Goal: Task Accomplishment & Management: Manage account settings

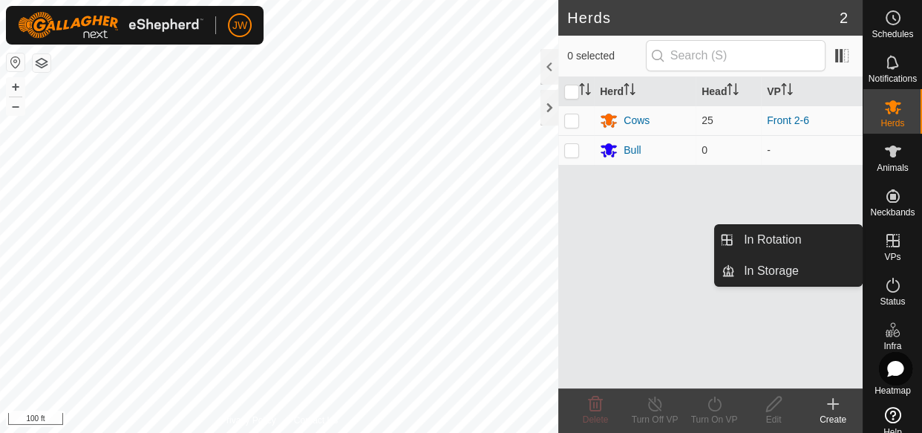
click at [888, 254] on span "VPs" at bounding box center [892, 256] width 16 height 9
click at [780, 245] on link "In Rotation" at bounding box center [798, 240] width 127 height 30
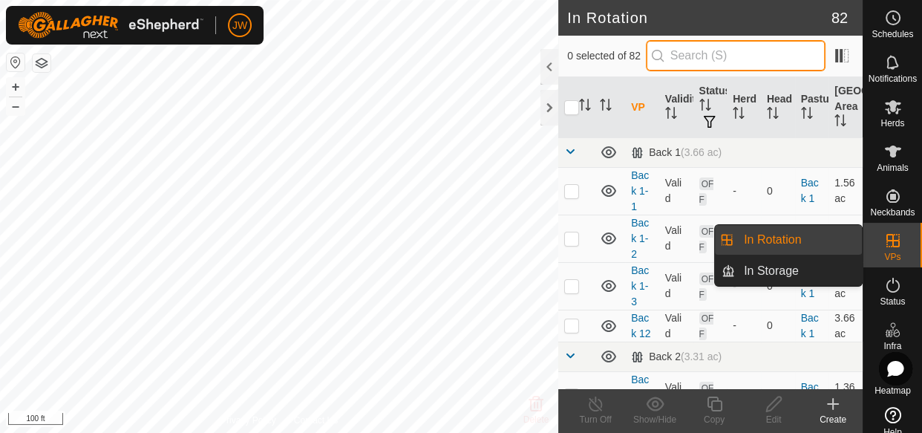
click at [690, 63] on input "text" at bounding box center [736, 55] width 180 height 31
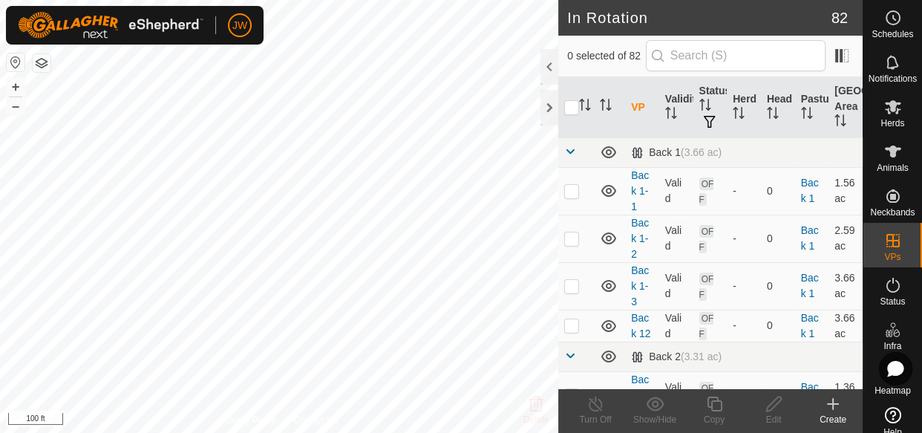
checkbox input "true"
click at [570, 155] on span at bounding box center [570, 151] width 12 height 12
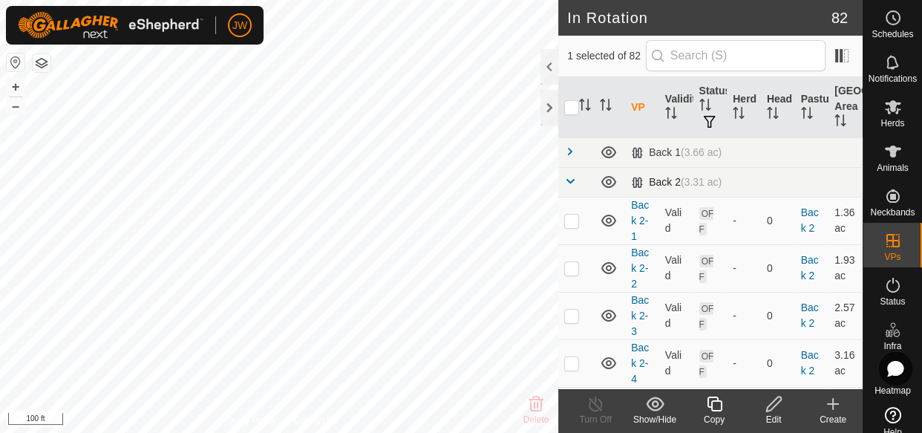
click at [567, 177] on span at bounding box center [570, 181] width 12 height 12
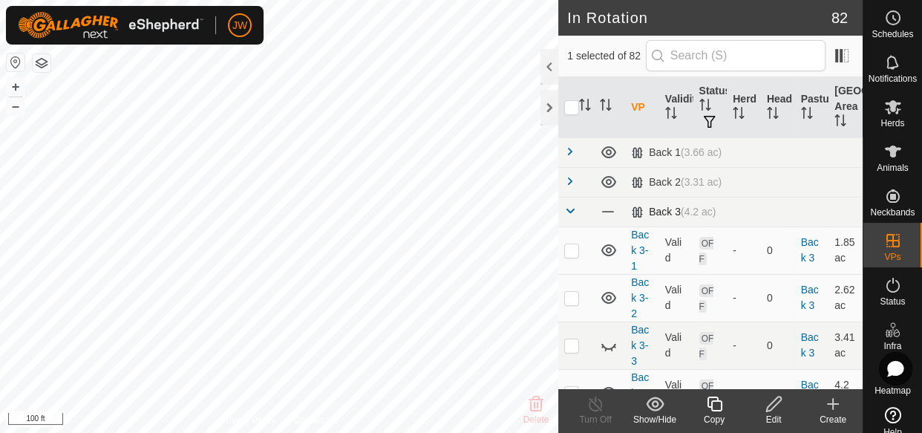
click at [571, 208] on span at bounding box center [570, 211] width 12 height 12
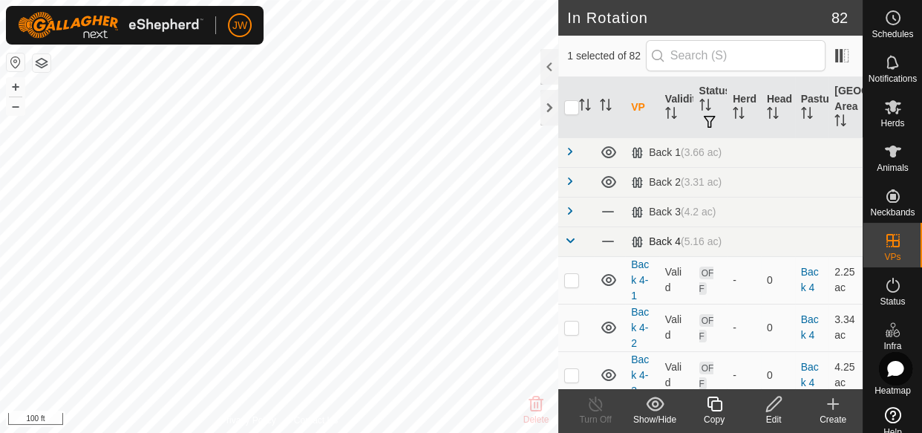
click at [569, 240] on span at bounding box center [570, 241] width 12 height 12
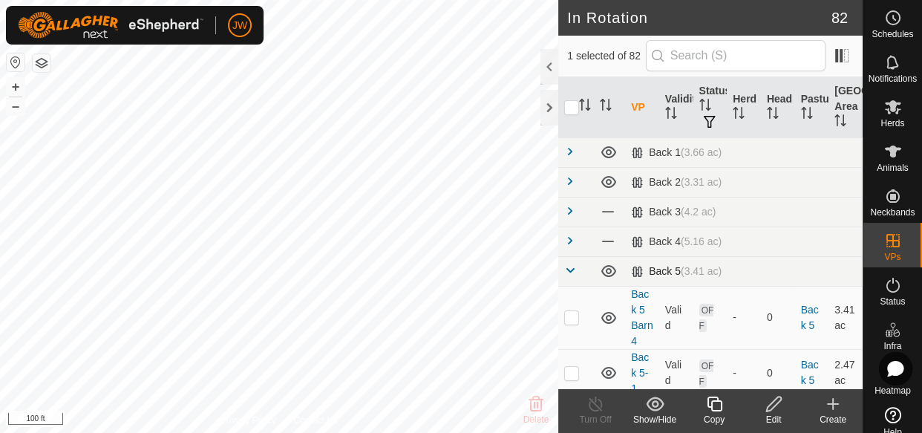
click at [569, 269] on span at bounding box center [570, 270] width 12 height 12
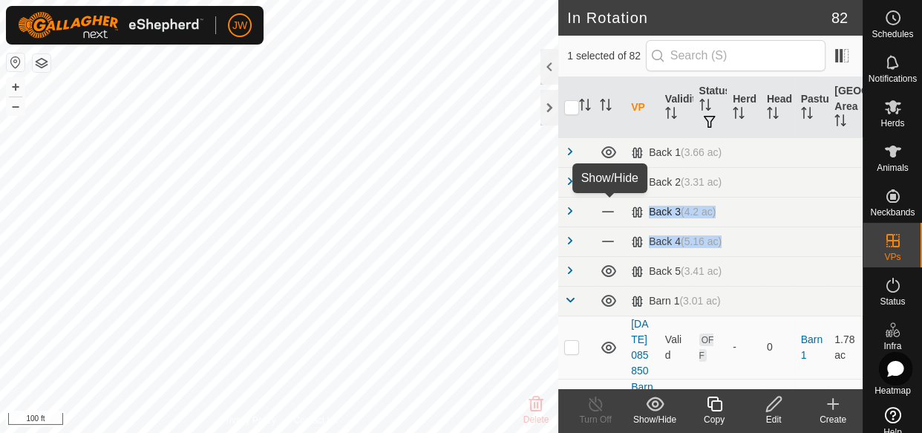
drag, startPoint x: 604, startPoint y: 271, endPoint x: 589, endPoint y: 223, distance: 49.8
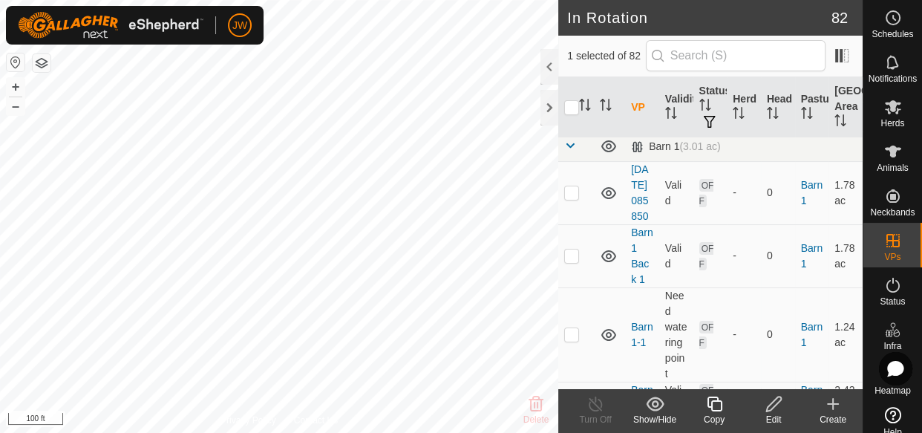
scroll to position [162, 0]
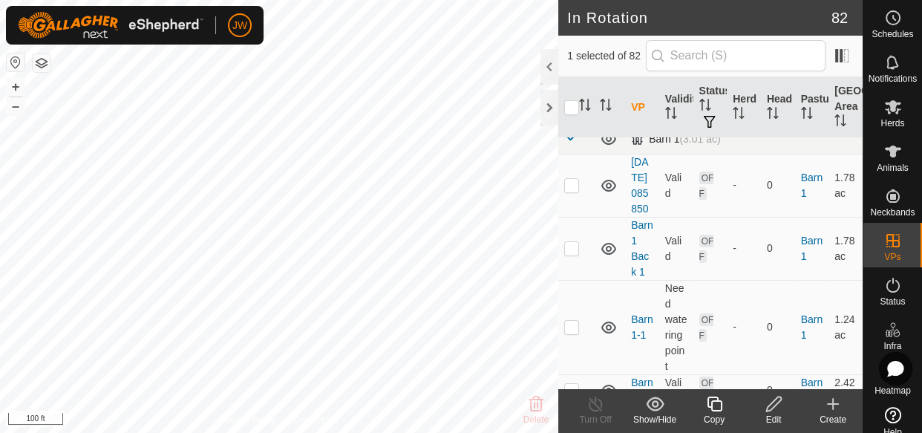
click at [568, 141] on span at bounding box center [570, 138] width 12 height 12
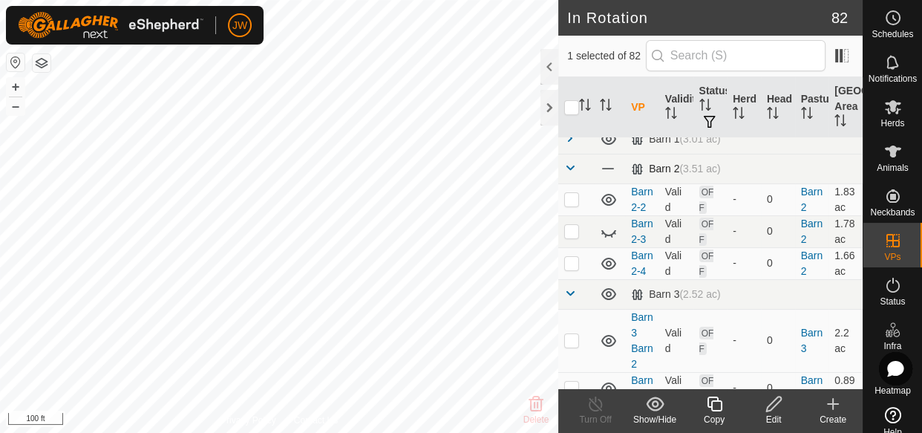
click at [572, 164] on span at bounding box center [570, 168] width 12 height 12
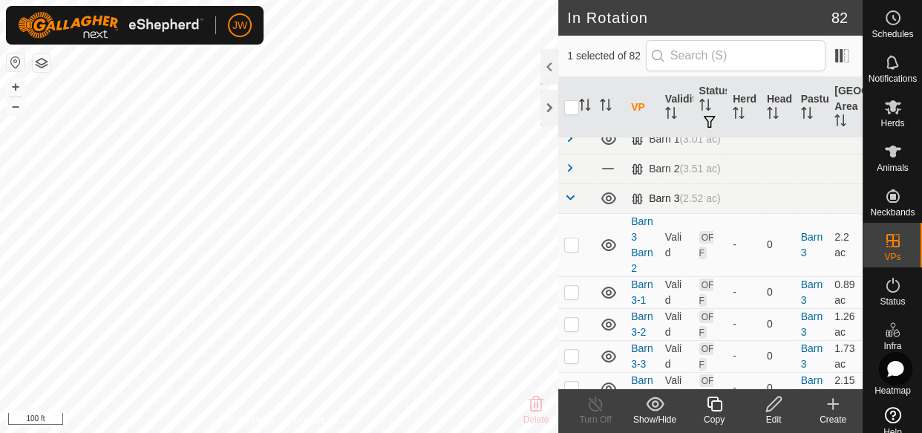
click at [570, 194] on span at bounding box center [570, 198] width 12 height 12
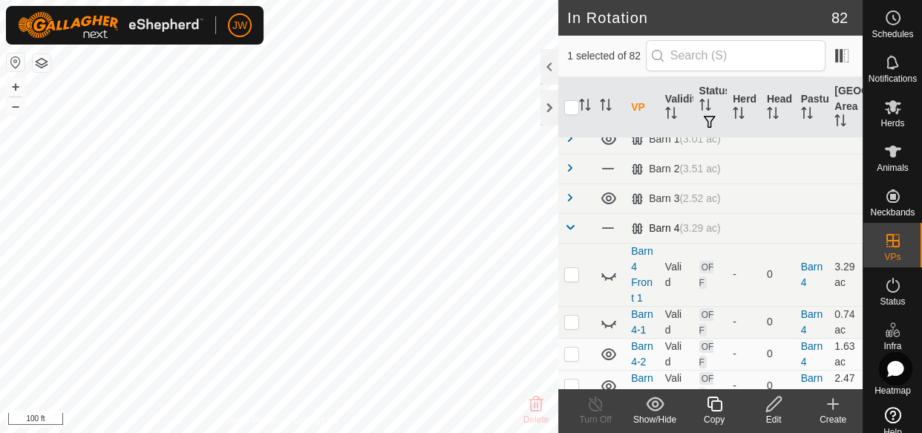
click at [566, 226] on span at bounding box center [570, 227] width 12 height 12
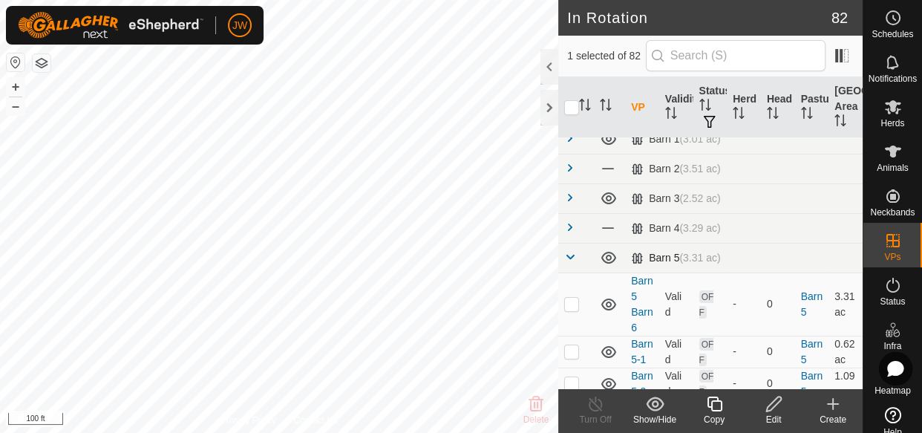
click at [570, 254] on span at bounding box center [570, 257] width 12 height 12
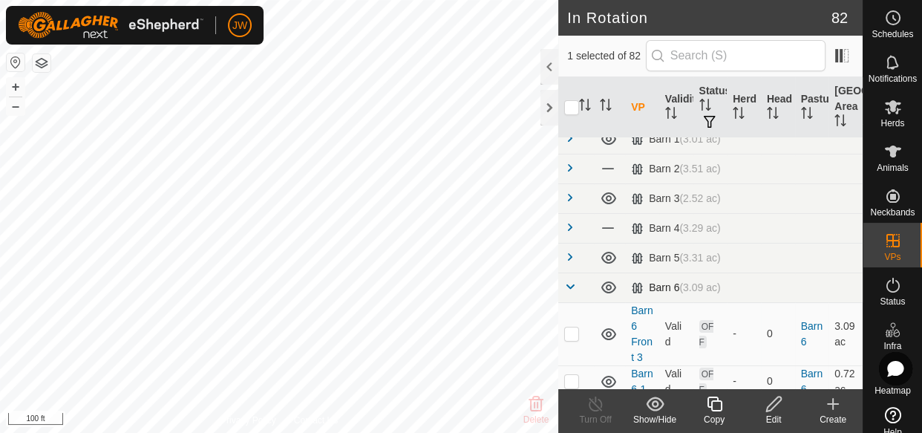
click at [570, 286] on span at bounding box center [570, 287] width 12 height 12
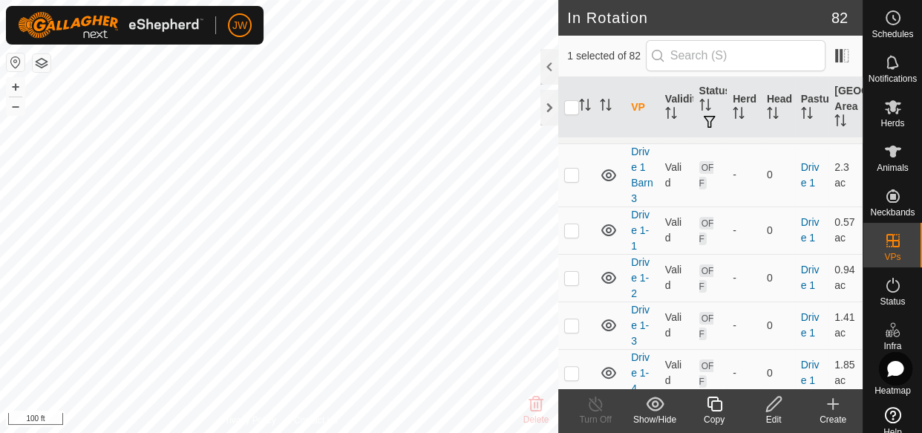
scroll to position [324, 0]
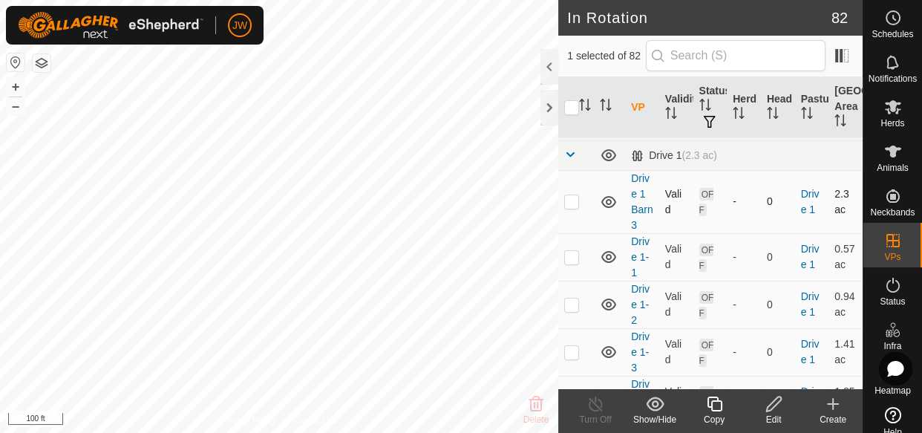
click at [575, 198] on p-checkbox at bounding box center [571, 201] width 15 height 12
click at [569, 202] on p-checkbox at bounding box center [571, 201] width 15 height 12
checkbox input "false"
click at [572, 255] on p-checkbox at bounding box center [571, 257] width 15 height 12
checkbox input "true"
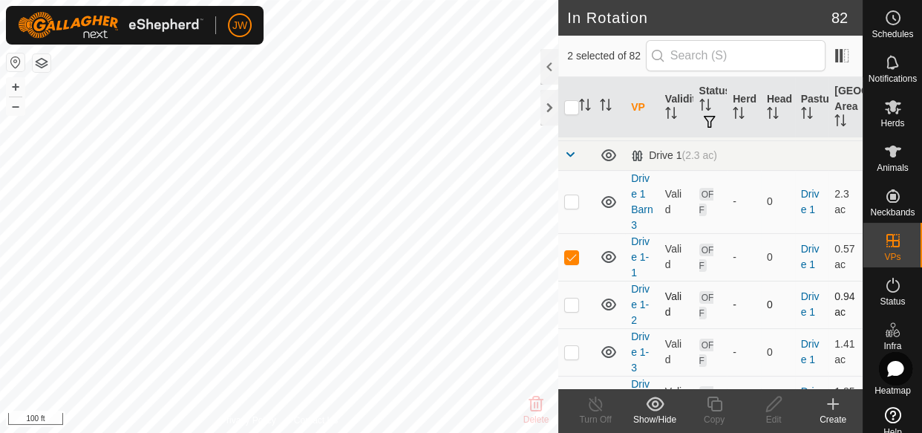
click at [572, 310] on td at bounding box center [576, 305] width 36 height 48
checkbox input "true"
click at [571, 350] on p-checkbox at bounding box center [571, 352] width 15 height 12
checkbox input "true"
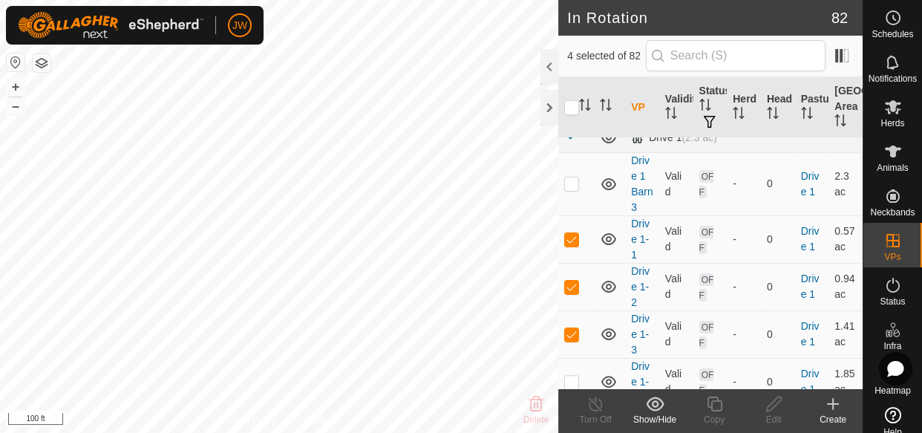
scroll to position [350, 0]
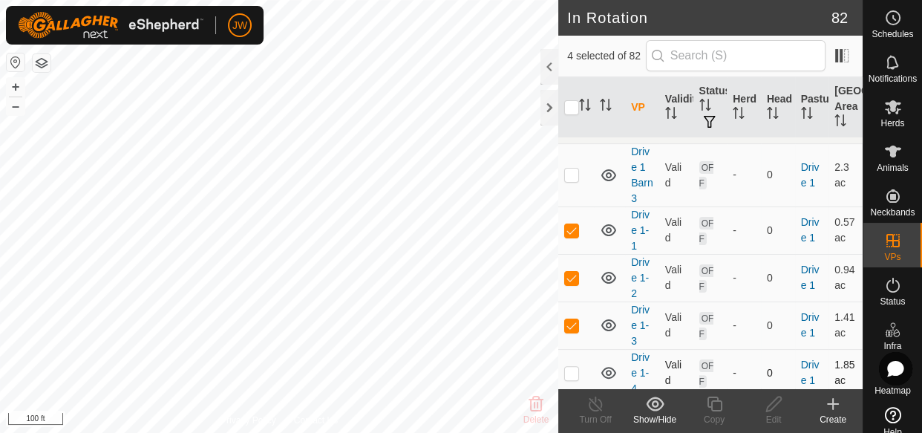
click at [575, 375] on p-checkbox at bounding box center [571, 373] width 15 height 12
checkbox input "true"
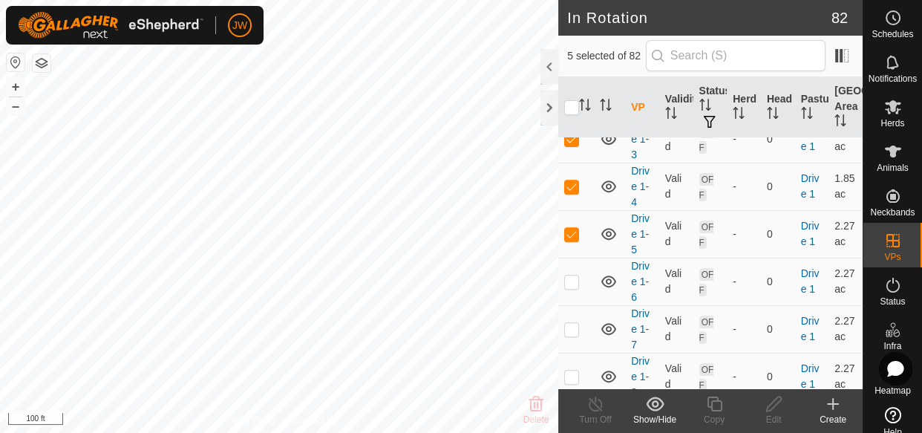
scroll to position [540, 0]
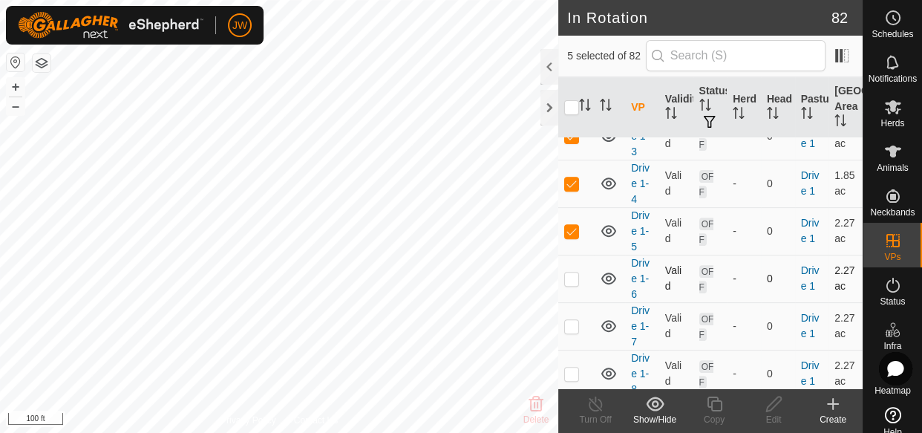
click at [568, 274] on p-checkbox at bounding box center [571, 278] width 15 height 12
checkbox input "true"
click at [570, 321] on p-checkbox at bounding box center [571, 326] width 15 height 12
checkbox input "true"
click at [572, 372] on p-checkbox at bounding box center [571, 373] width 15 height 12
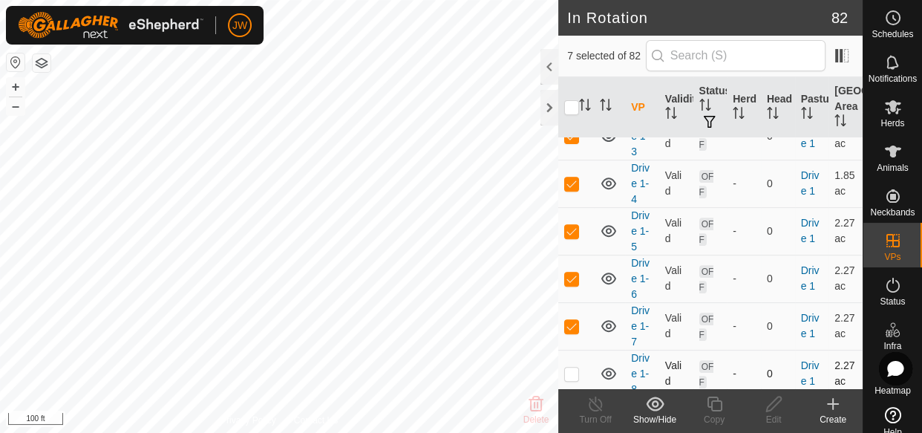
checkbox input "true"
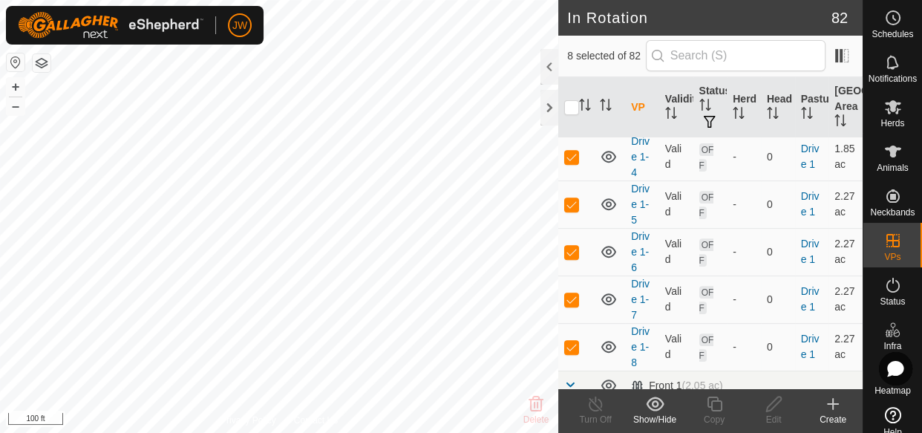
scroll to position [594, 0]
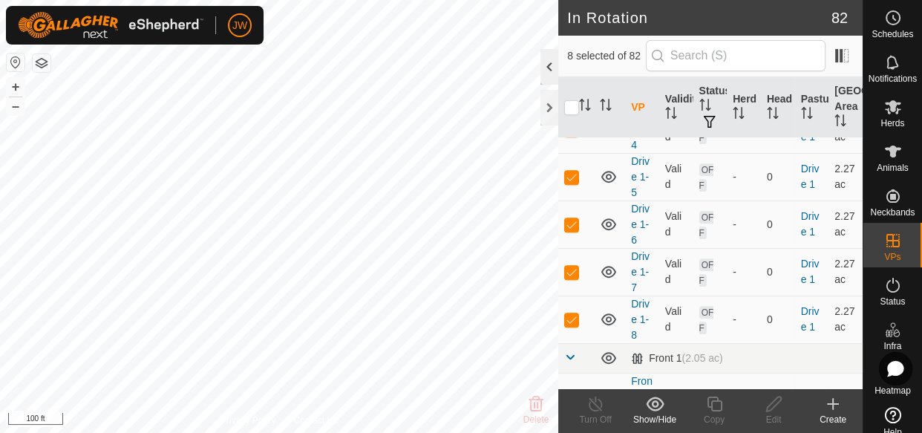
click at [547, 73] on div at bounding box center [549, 67] width 18 height 36
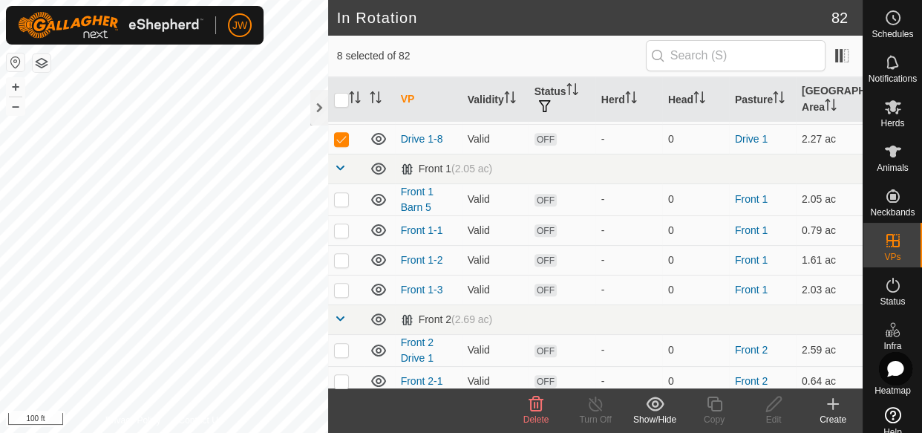
scroll to position [503, 0]
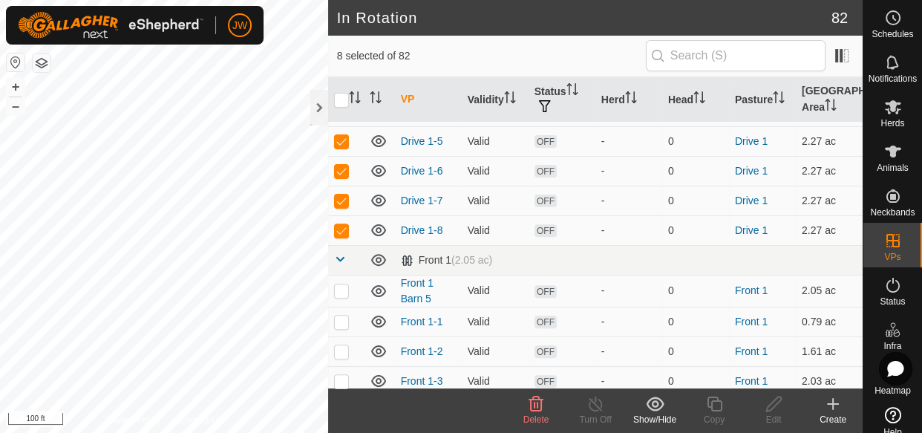
click at [533, 406] on icon at bounding box center [536, 404] width 18 height 18
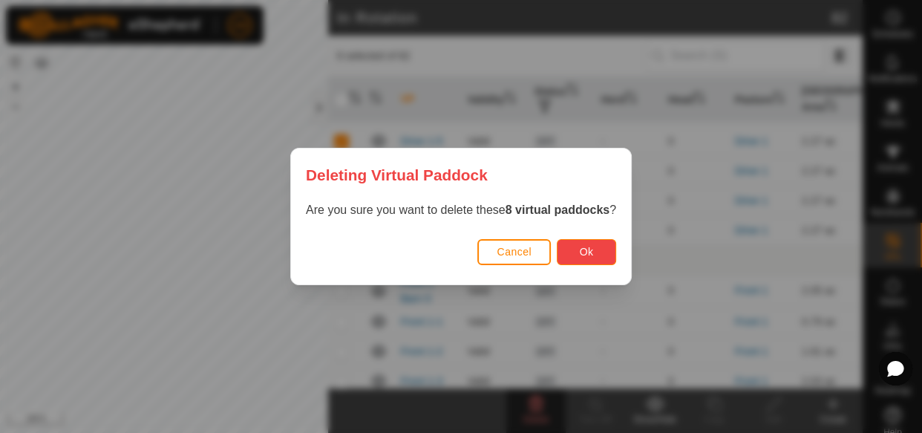
click at [586, 252] on span "Ok" at bounding box center [587, 252] width 14 height 12
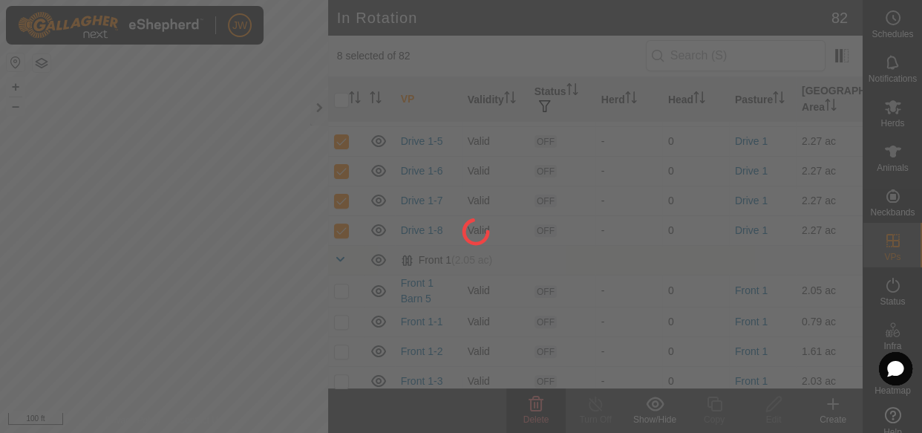
checkbox input "false"
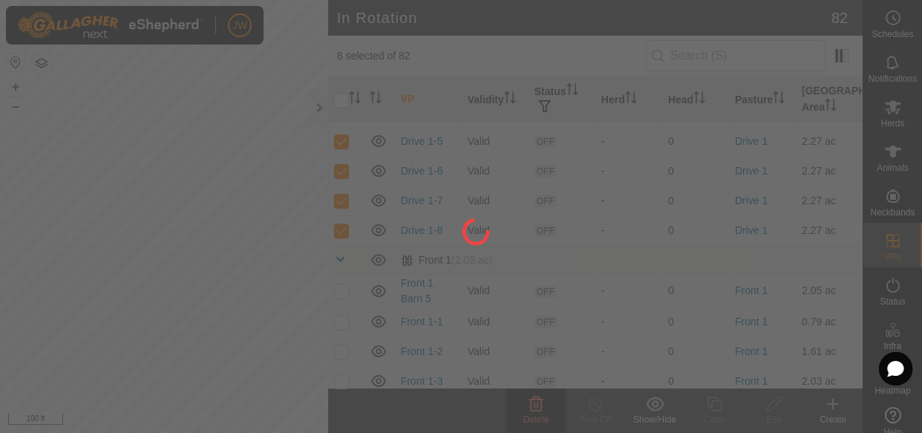
checkbox input "false"
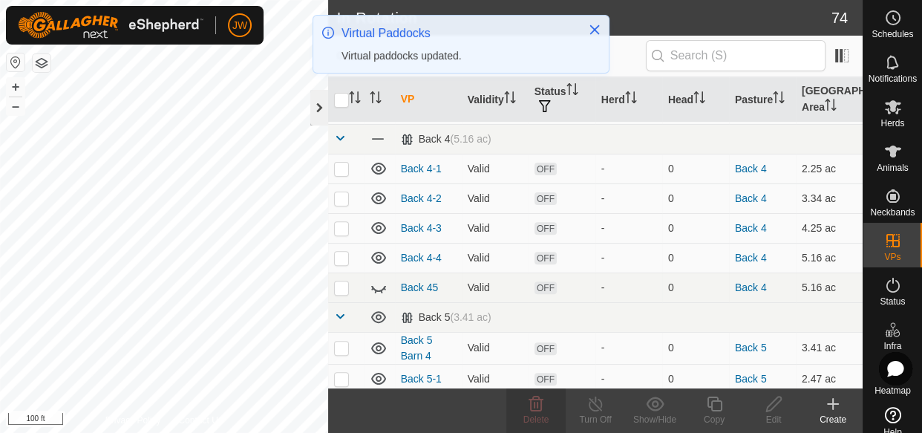
click at [318, 110] on div at bounding box center [319, 108] width 18 height 36
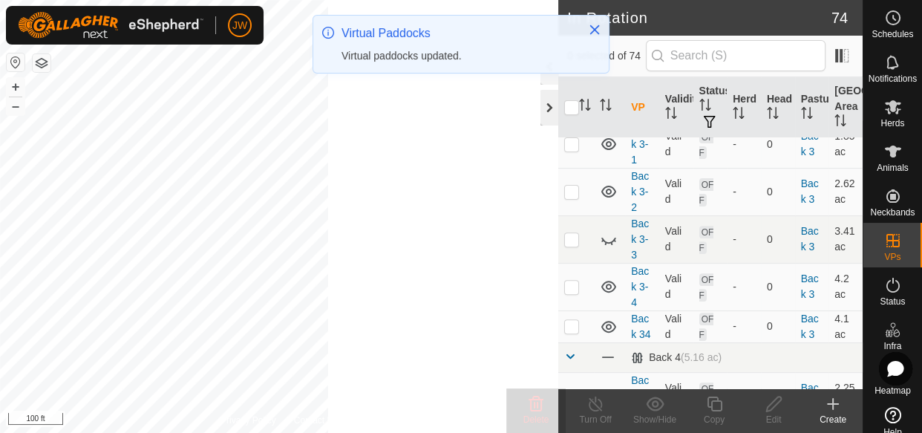
scroll to position [518, 0]
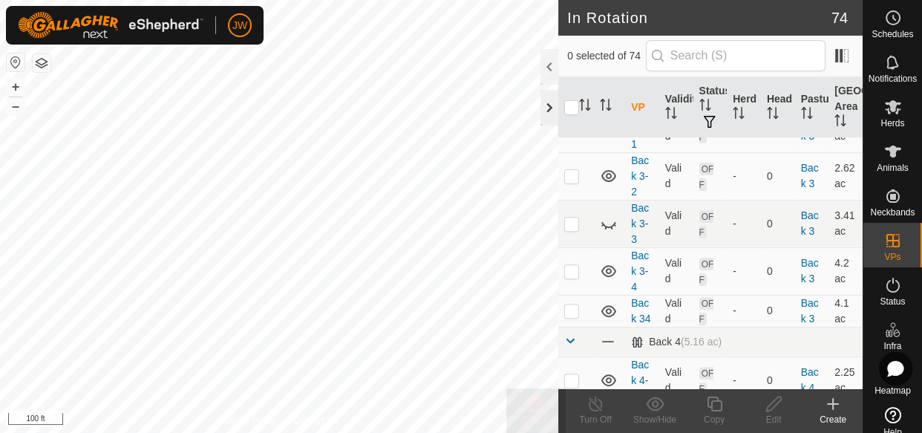
checkbox input "true"
click at [774, 403] on icon at bounding box center [774, 404] width 19 height 18
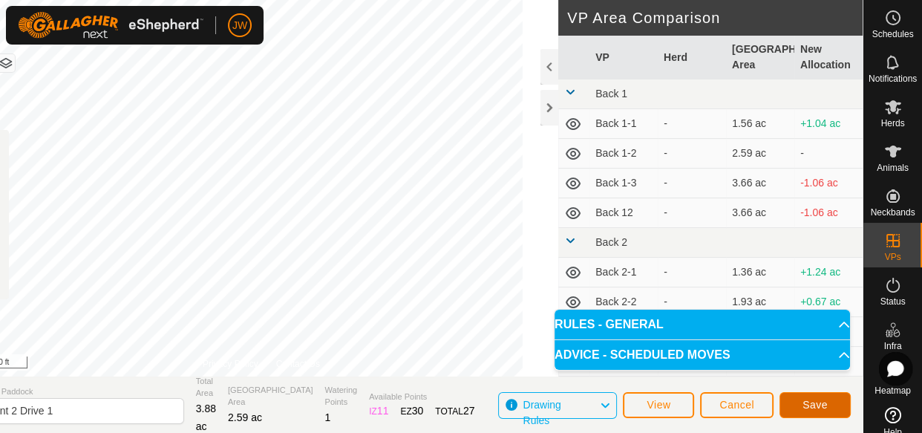
click at [808, 405] on span "Save" at bounding box center [814, 405] width 25 height 12
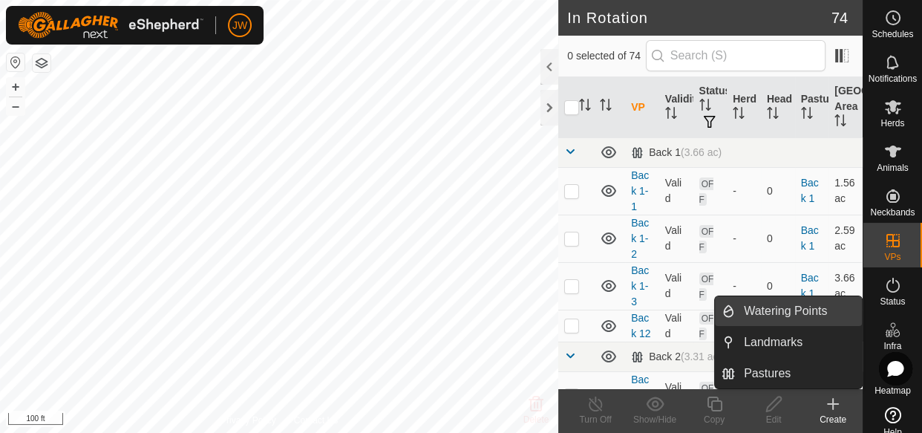
click at [771, 315] on link "Watering Points" at bounding box center [798, 311] width 127 height 30
click at [792, 316] on link "Watering Points" at bounding box center [798, 311] width 127 height 30
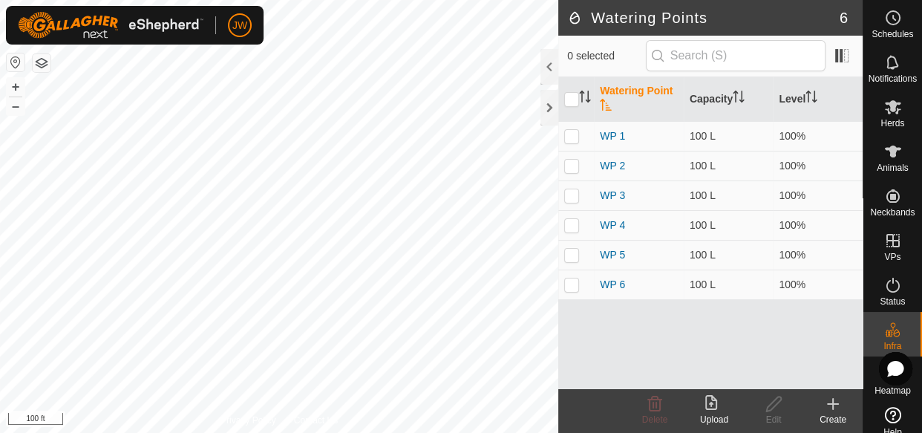
click at [836, 407] on icon at bounding box center [833, 404] width 18 height 18
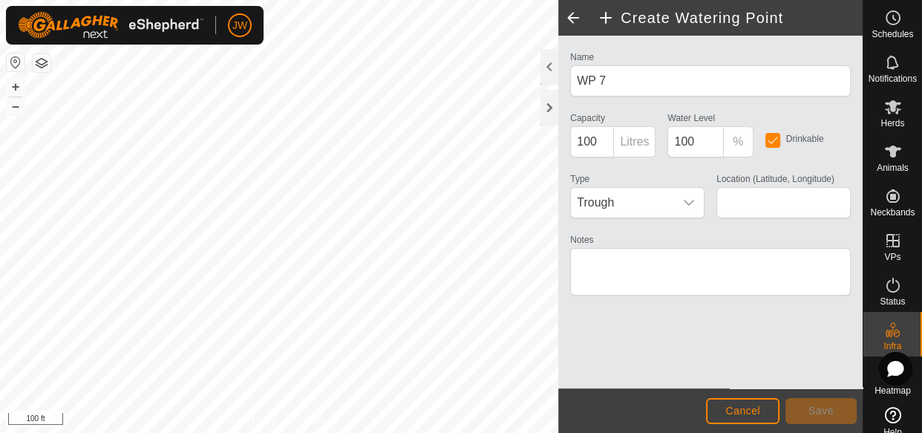
type input "46.528353, -67.692185"
click at [691, 200] on icon "dropdown trigger" at bounding box center [689, 203] width 12 height 12
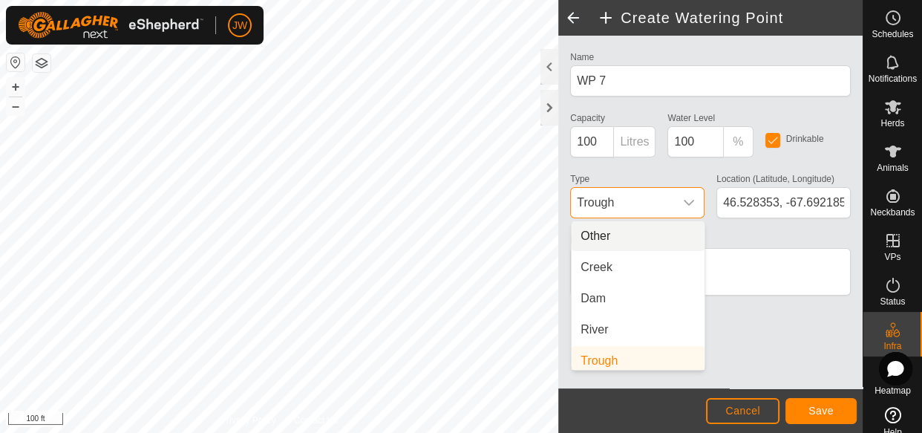
scroll to position [6, 0]
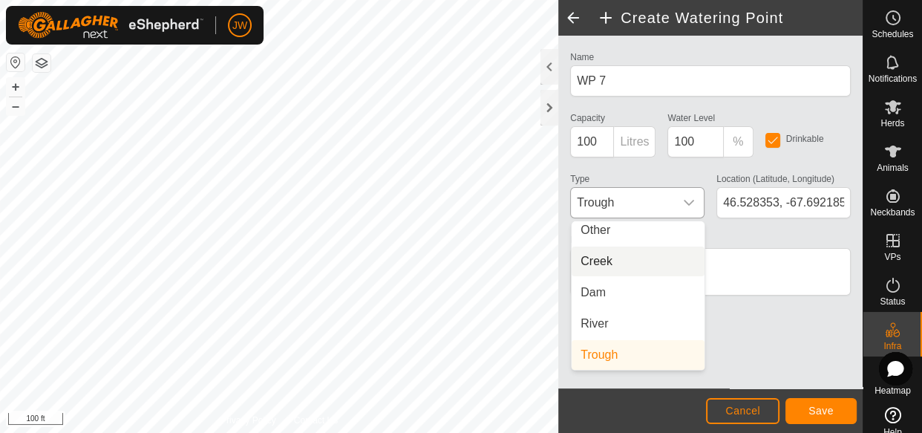
click at [612, 262] on li "Creek" at bounding box center [638, 261] width 133 height 30
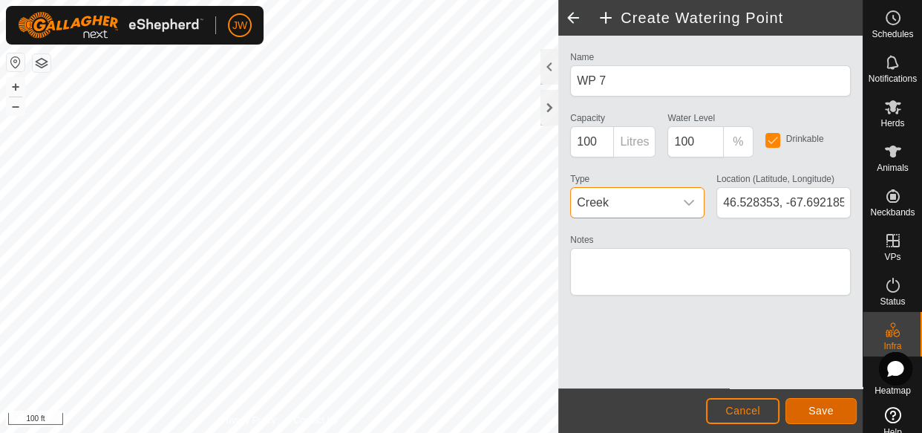
click at [817, 405] on span "Save" at bounding box center [820, 411] width 25 height 12
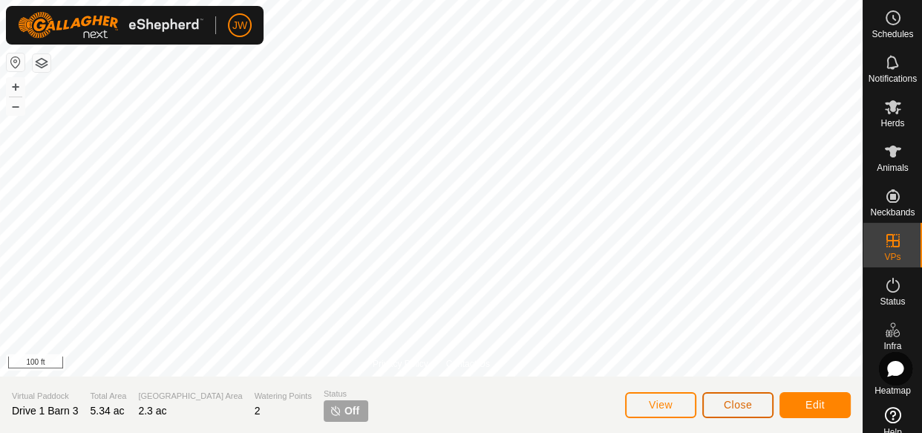
click at [734, 403] on span "Close" at bounding box center [738, 405] width 28 height 12
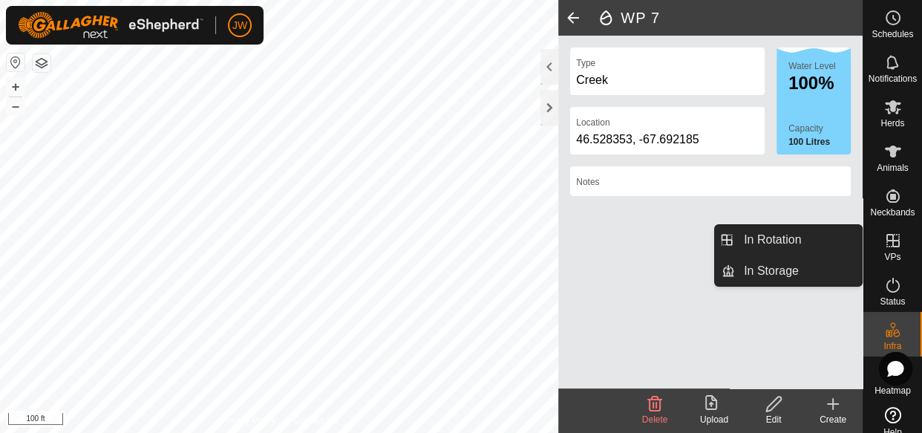
click at [887, 252] on span "VPs" at bounding box center [892, 256] width 16 height 9
click at [886, 248] on icon at bounding box center [893, 241] width 18 height 18
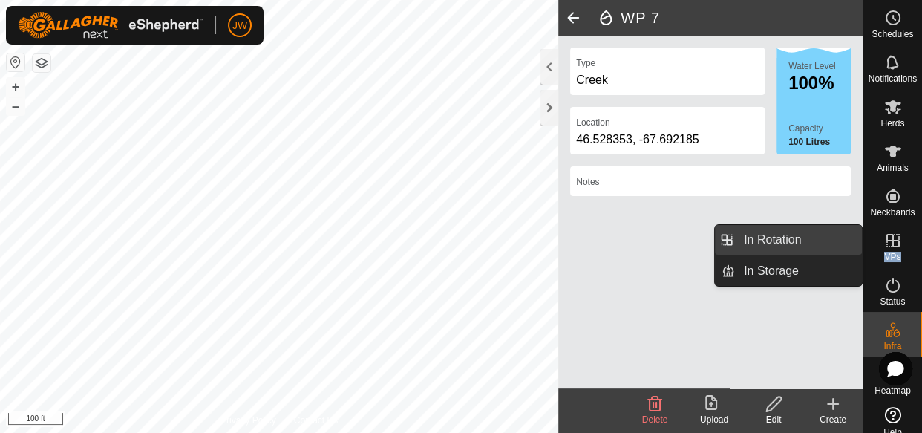
click at [788, 245] on link "In Rotation" at bounding box center [798, 240] width 127 height 30
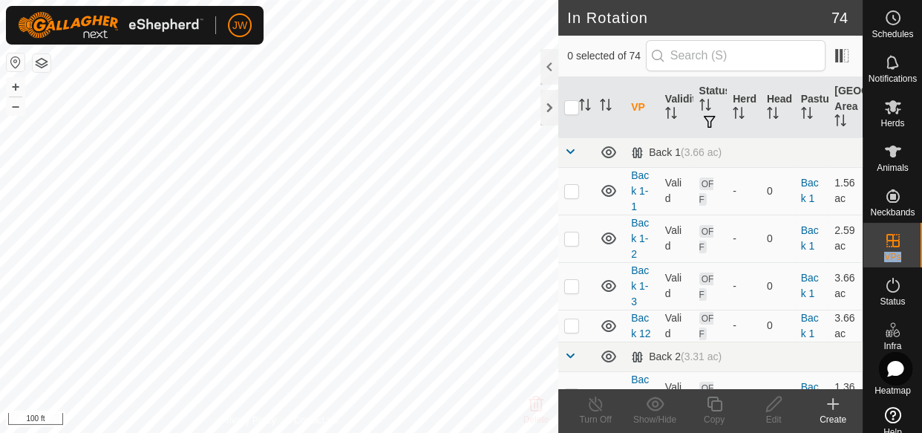
checkbox input "true"
click at [716, 402] on icon at bounding box center [714, 404] width 19 height 18
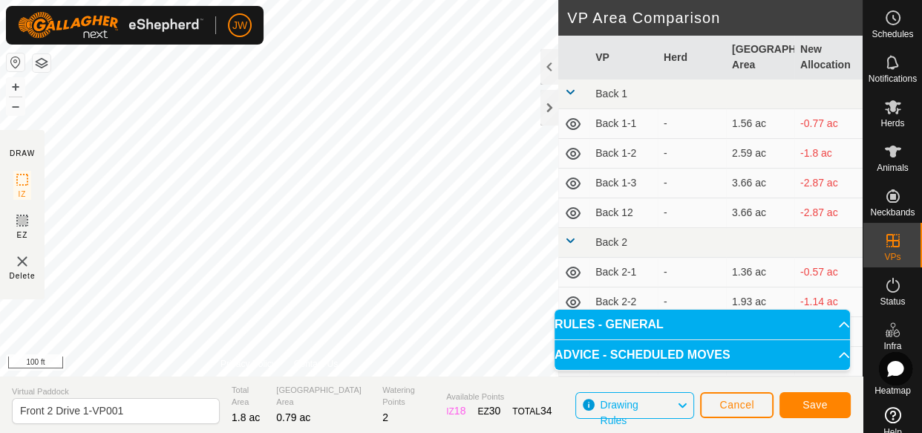
click at [150, 44] on div "JW" at bounding box center [135, 25] width 258 height 39
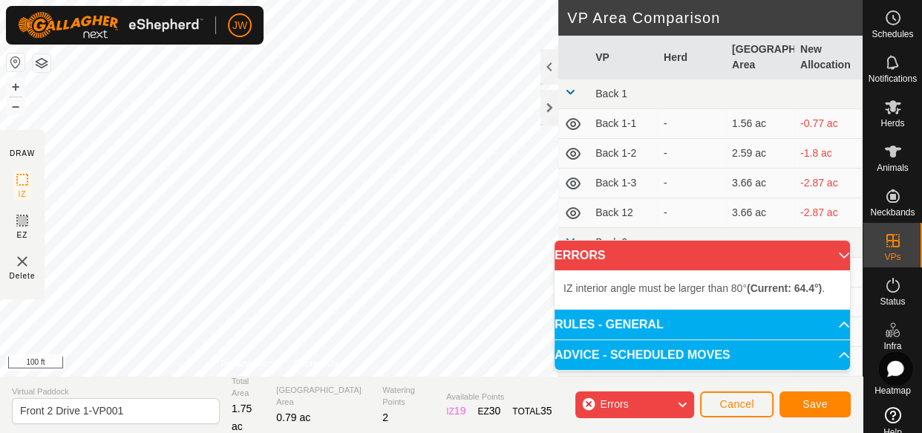
click at [153, 44] on div "JW" at bounding box center [135, 25] width 258 height 39
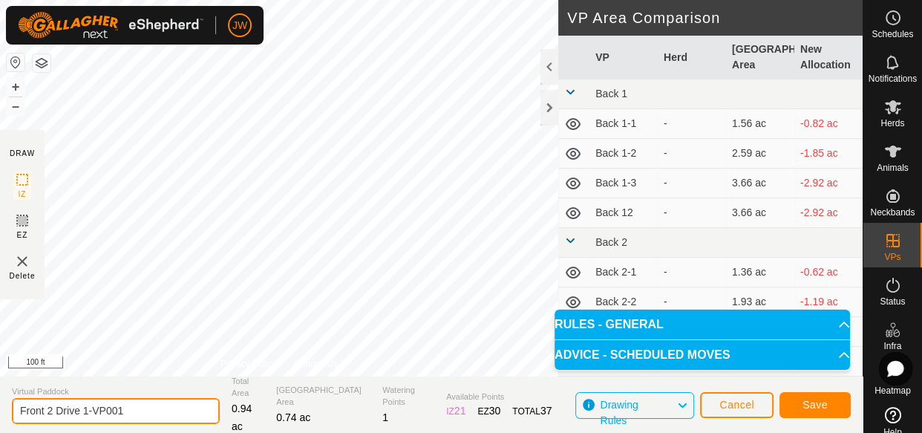
click at [53, 409] on input "Front 2 Drive 1-VP001" at bounding box center [116, 411] width 208 height 26
click at [91, 408] on input "Drive 1-VP001" at bounding box center [116, 411] width 208 height 26
type input "Drive 1-1"
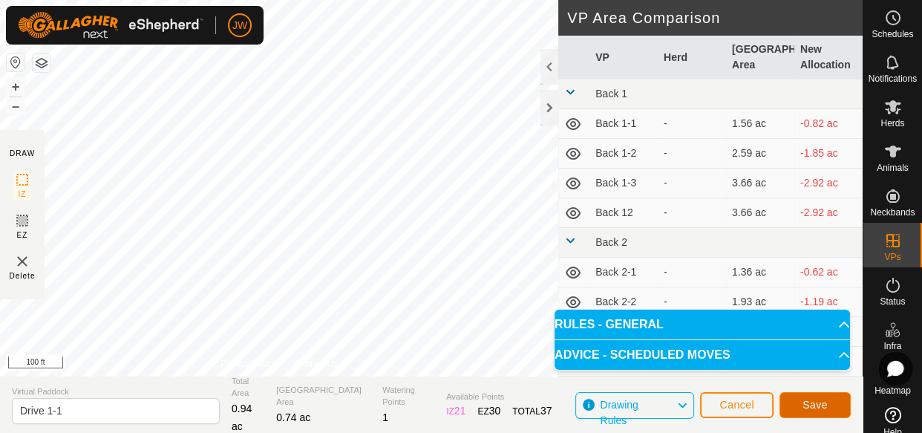
click at [811, 408] on span "Save" at bounding box center [814, 405] width 25 height 12
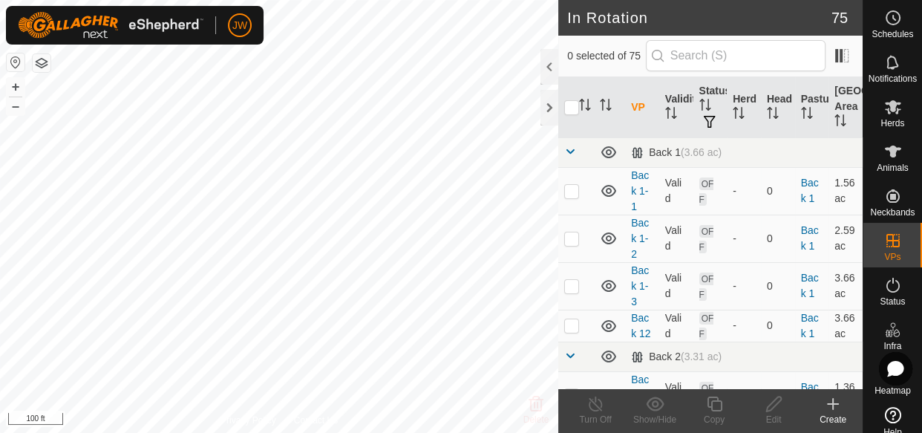
checkbox input "true"
click at [716, 409] on icon at bounding box center [714, 403] width 15 height 15
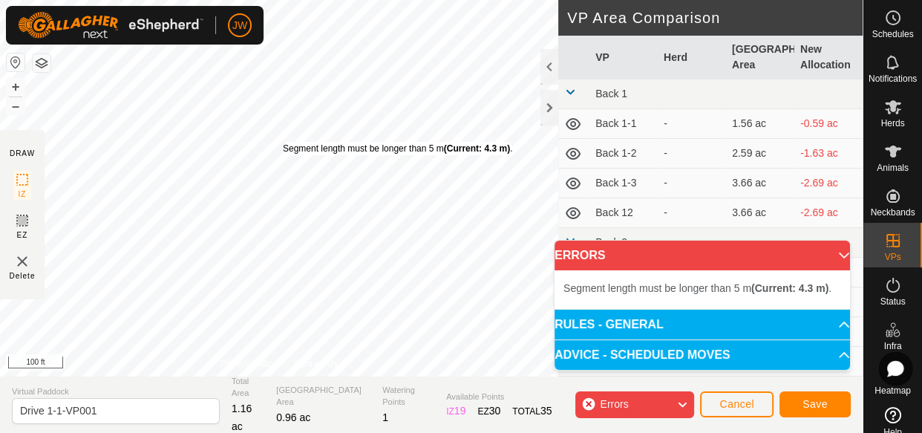
click at [282, 141] on div "Segment length must be longer than 5 m (Current: 4.3 m) . + – ⇧ i 100 ft" at bounding box center [279, 188] width 558 height 376
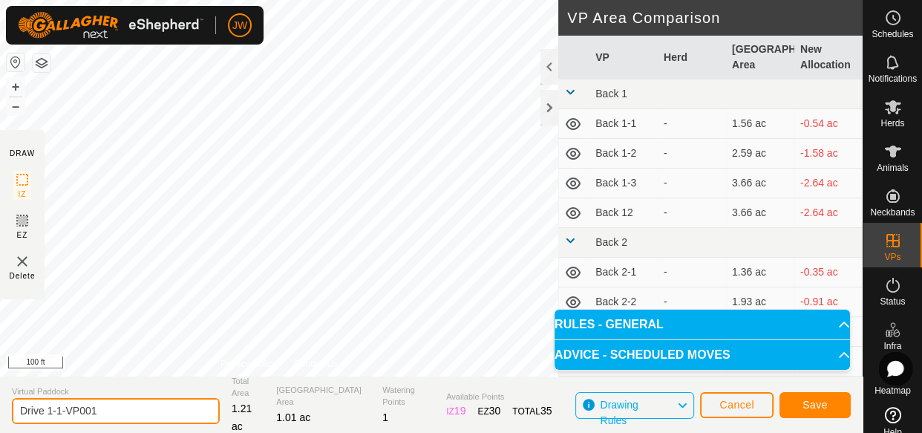
click at [95, 413] on input "Drive 1-1-VP001" at bounding box center [116, 411] width 208 height 26
type input "Drive 1-2"
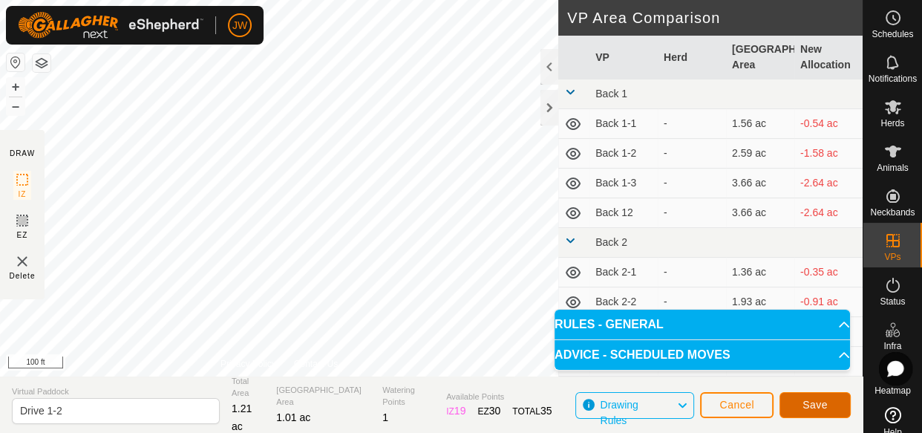
click at [824, 401] on span "Save" at bounding box center [814, 405] width 25 height 12
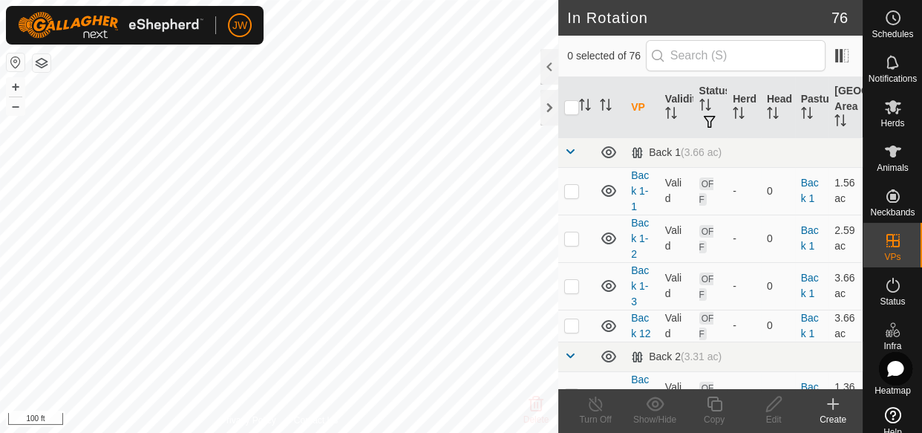
checkbox input "true"
click at [714, 406] on icon at bounding box center [714, 404] width 19 height 18
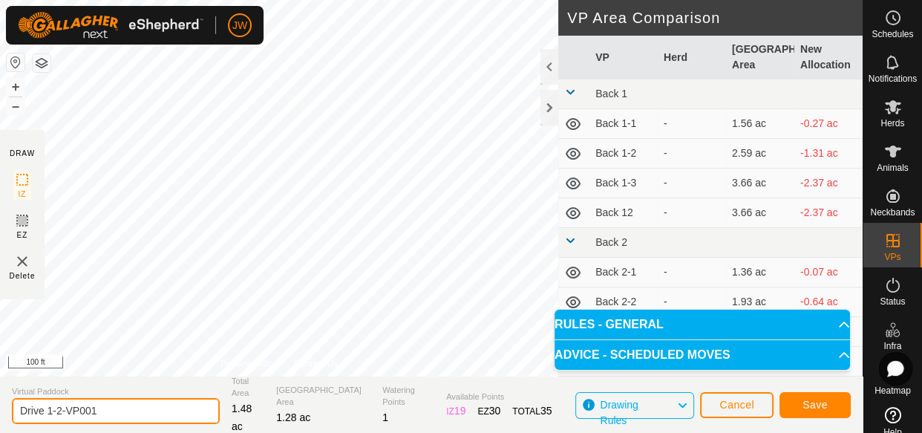
click at [112, 405] on input "Drive 1-2-VP001" at bounding box center [116, 411] width 208 height 26
type input "Drive 1-3"
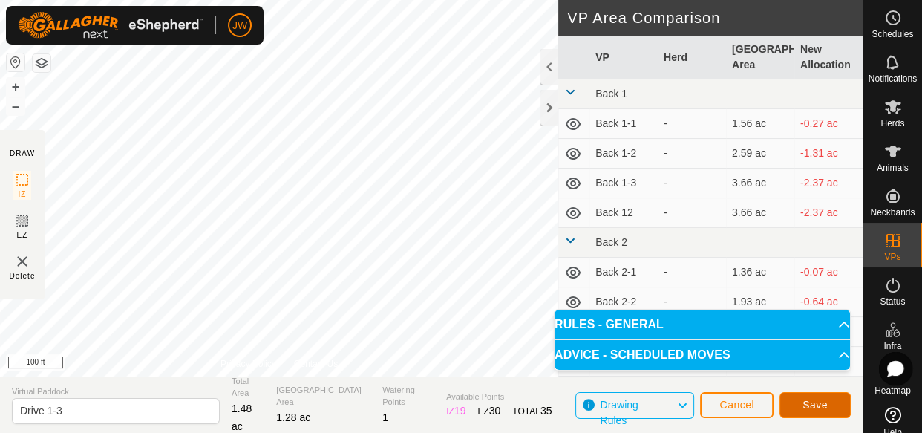
click at [814, 401] on span "Save" at bounding box center [814, 405] width 25 height 12
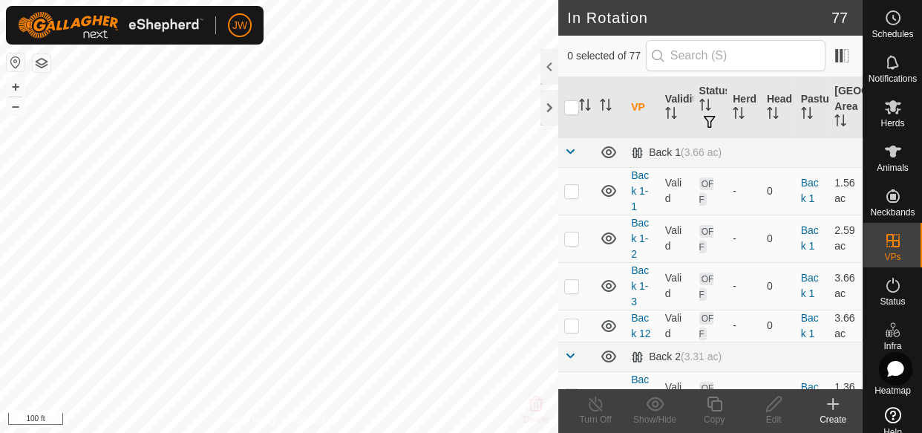
checkbox input "true"
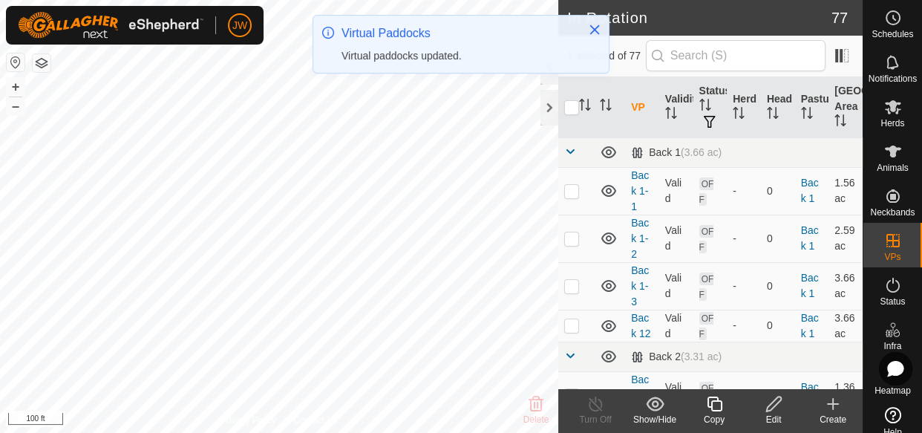
click at [715, 407] on icon at bounding box center [714, 404] width 19 height 18
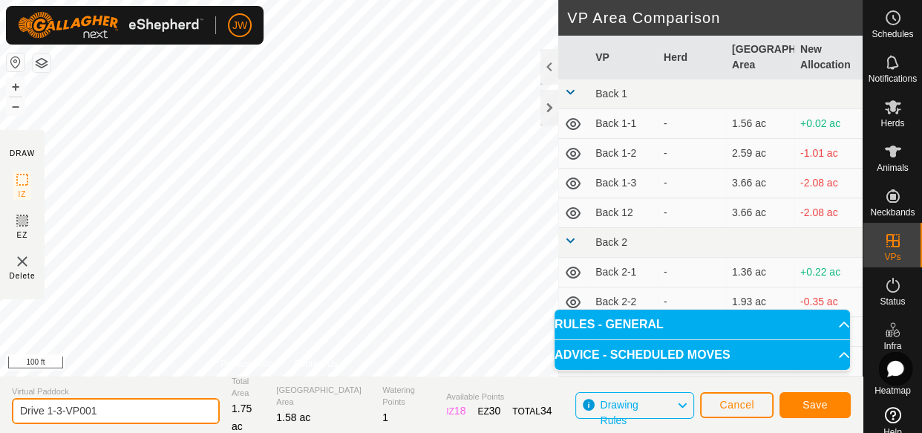
click at [111, 414] on input "Drive 1-3-VP001" at bounding box center [116, 411] width 208 height 26
type input "Drive 1-4"
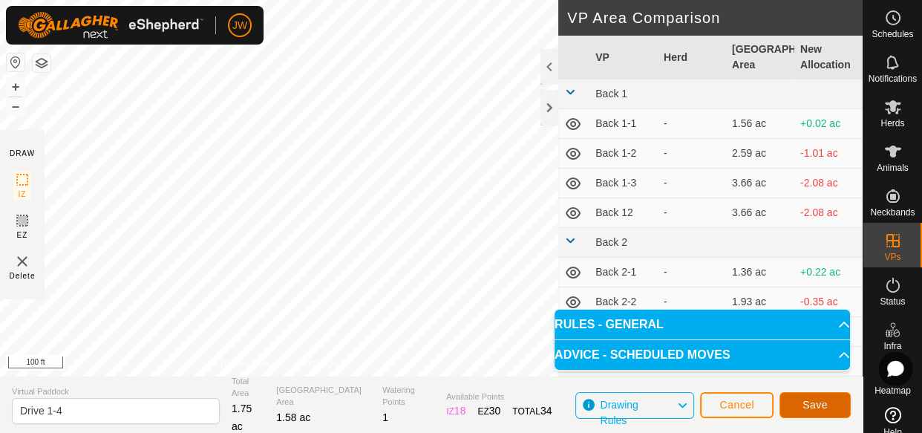
click at [810, 405] on span "Save" at bounding box center [814, 405] width 25 height 12
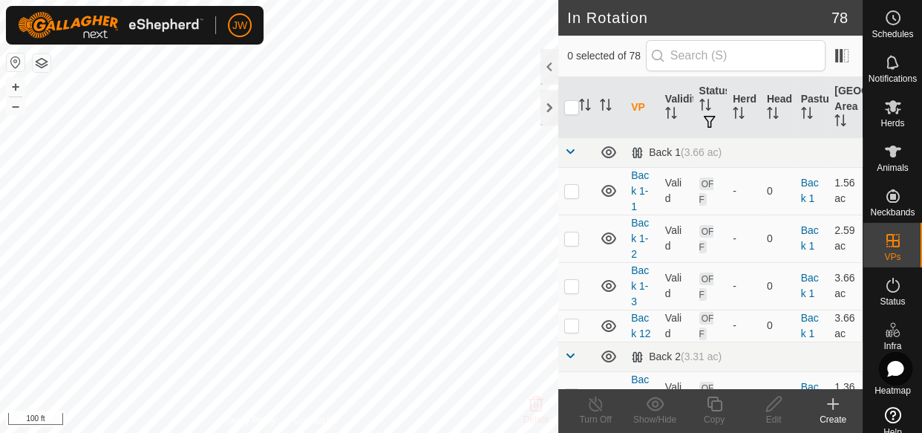
checkbox input "true"
click at [713, 406] on icon at bounding box center [714, 404] width 19 height 18
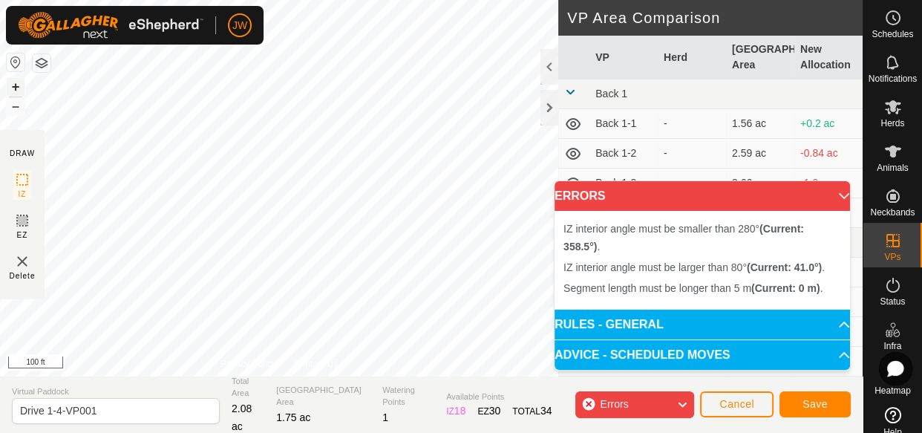
click at [22, 88] on button "+" at bounding box center [16, 87] width 18 height 18
click at [20, 109] on button "–" at bounding box center [16, 106] width 18 height 18
click at [13, 108] on button "–" at bounding box center [16, 106] width 18 height 18
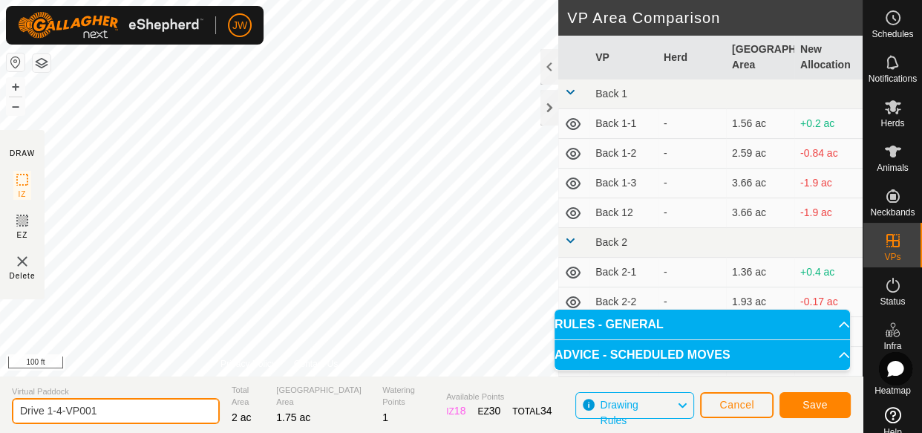
click at [109, 420] on input "Drive 1-4-VP001" at bounding box center [116, 411] width 208 height 26
type input "Drive 1-5"
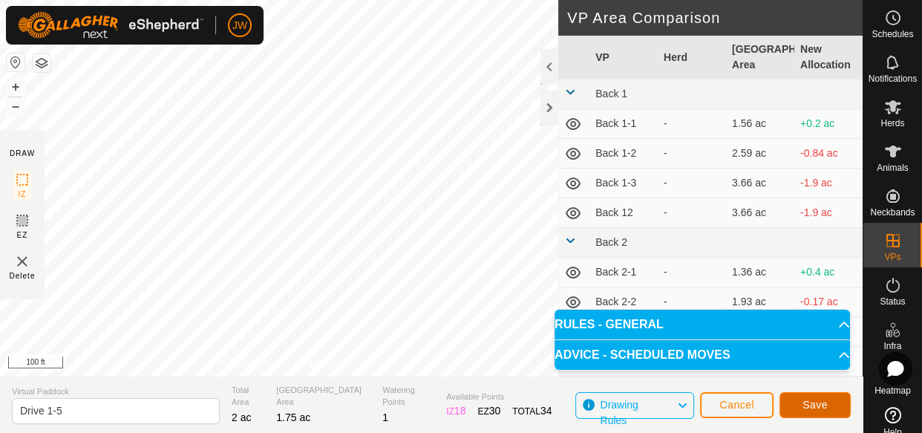
click at [805, 399] on span "Save" at bounding box center [814, 405] width 25 height 12
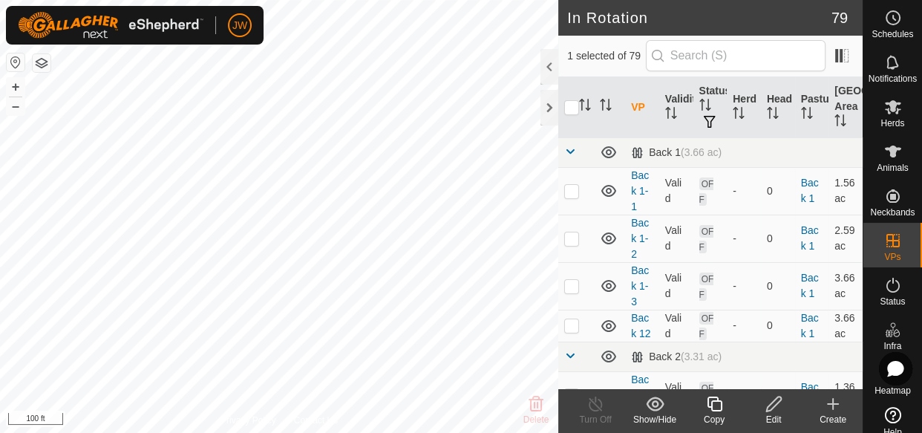
checkbox input "false"
checkbox input "true"
click at [712, 407] on icon at bounding box center [714, 403] width 15 height 15
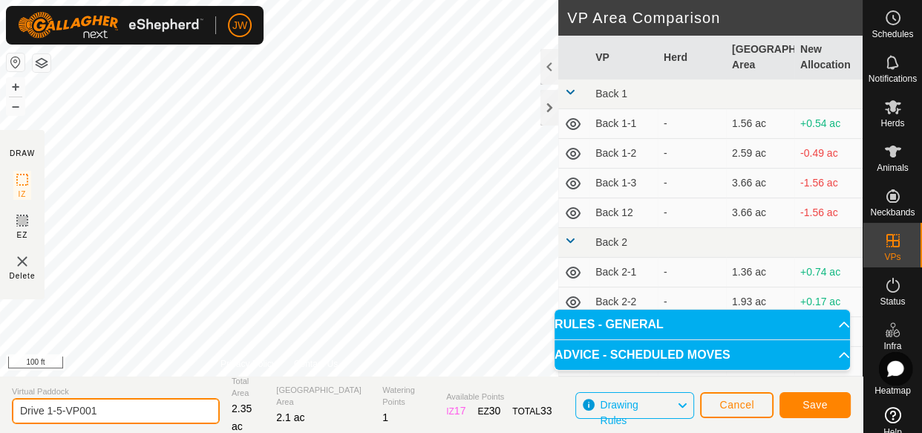
click at [97, 412] on input "Drive 1-5-VP001" at bounding box center [116, 411] width 208 height 26
type input "Drive 1-6"
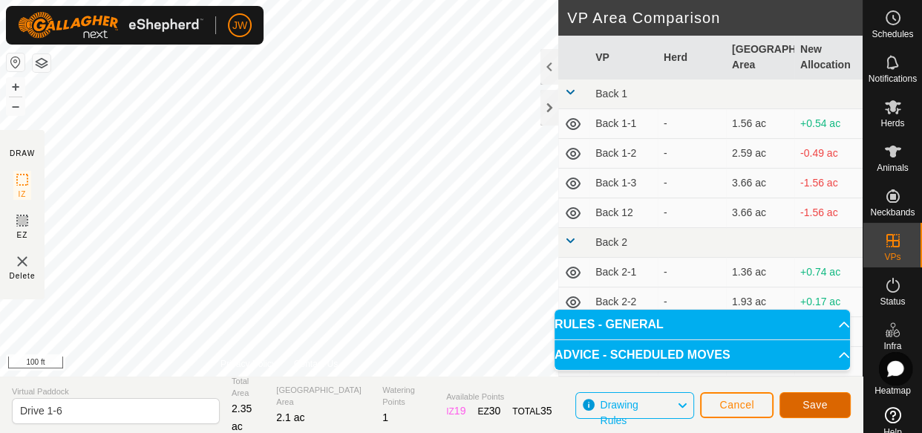
click at [814, 400] on span "Save" at bounding box center [814, 405] width 25 height 12
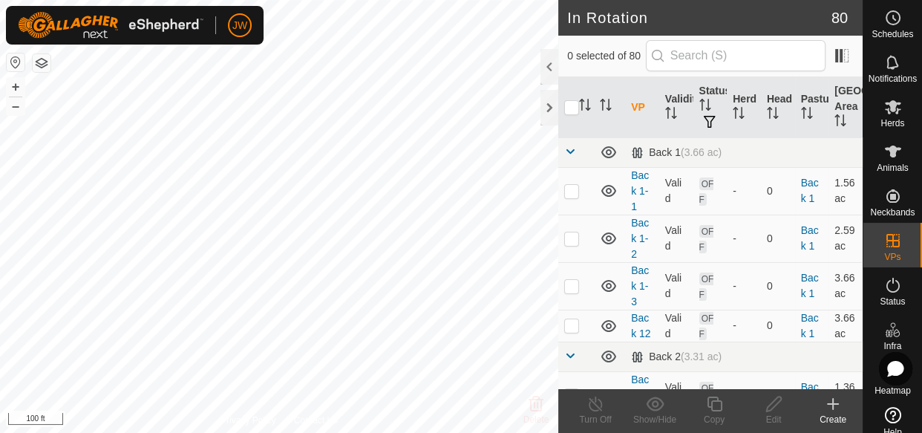
checkbox input "true"
click at [716, 403] on icon at bounding box center [714, 404] width 19 height 18
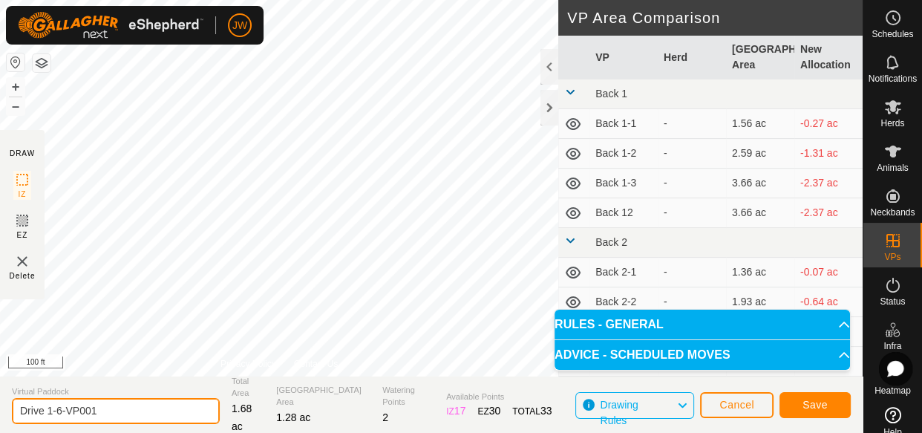
click at [96, 408] on input "Drive 1-6-VP001" at bounding box center [116, 411] width 208 height 26
type input "Drive 1-7"
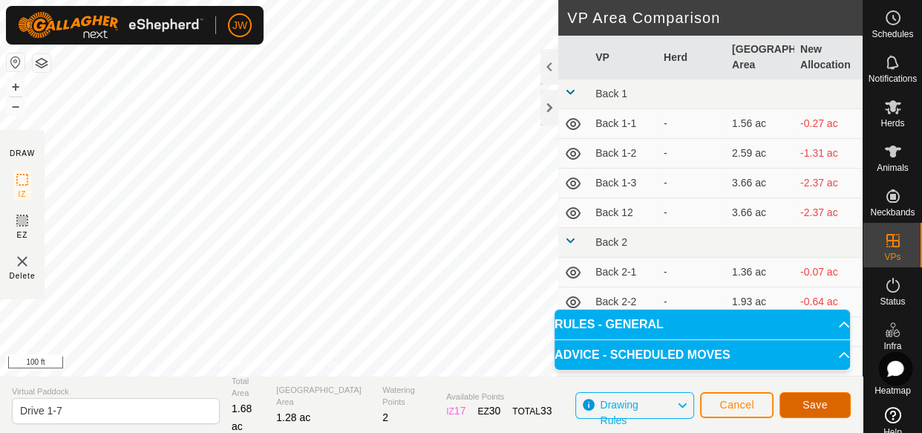
click at [814, 407] on span "Save" at bounding box center [814, 405] width 25 height 12
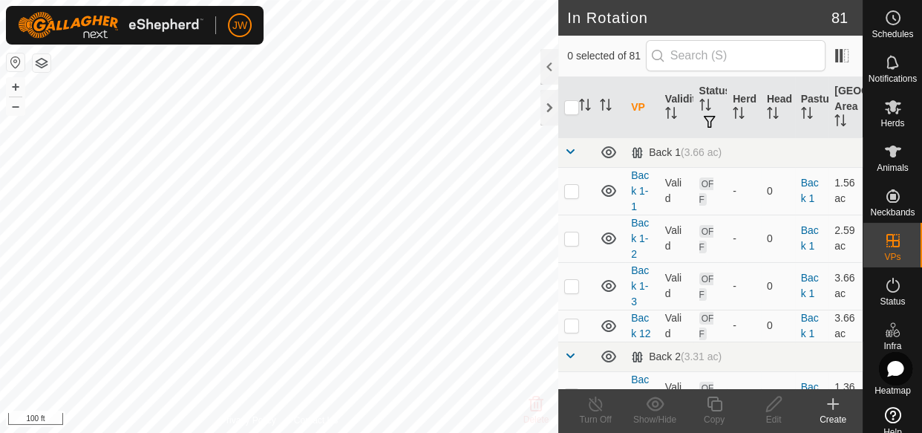
checkbox input "true"
click at [720, 407] on icon at bounding box center [714, 403] width 15 height 15
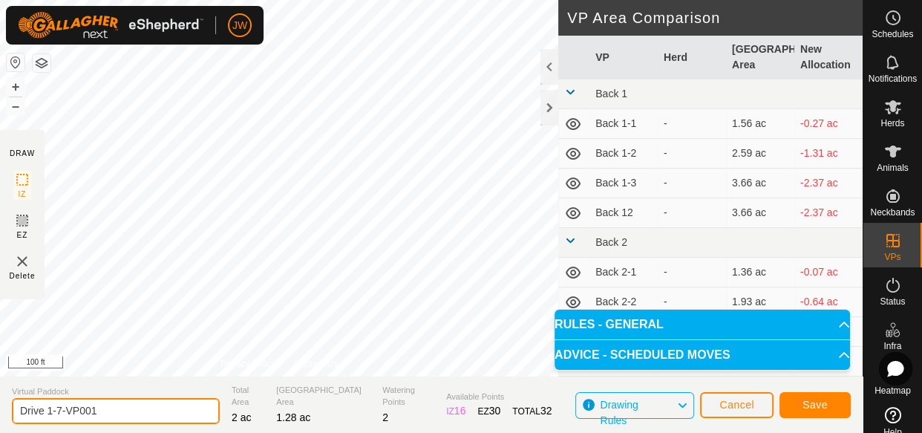
click at [94, 412] on input "Drive 1-7-VP001" at bounding box center [116, 411] width 208 height 26
type input "Drive 1-8"
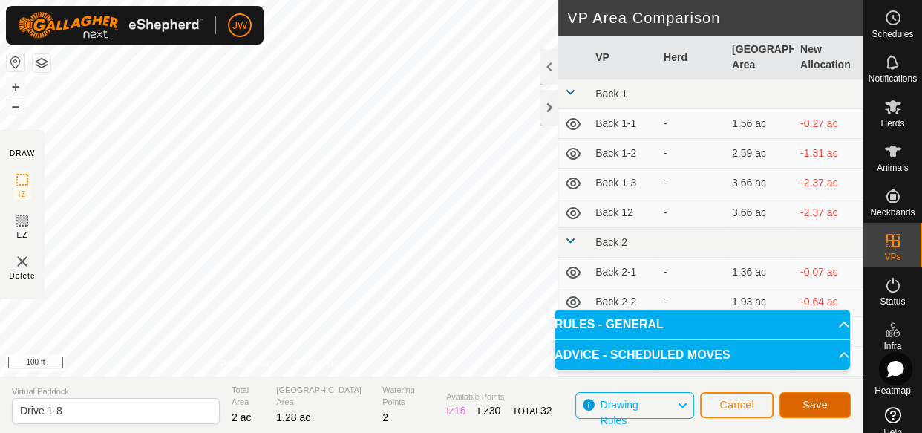
click at [810, 405] on span "Save" at bounding box center [814, 405] width 25 height 12
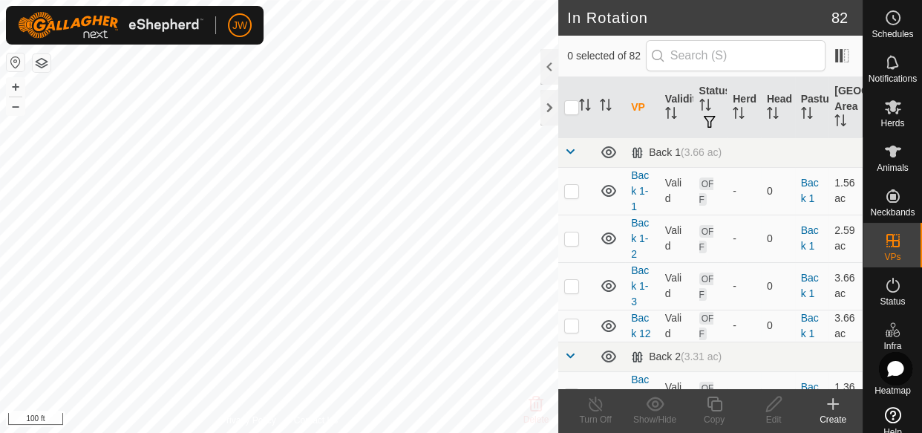
checkbox input "true"
click at [713, 402] on icon at bounding box center [714, 404] width 19 height 18
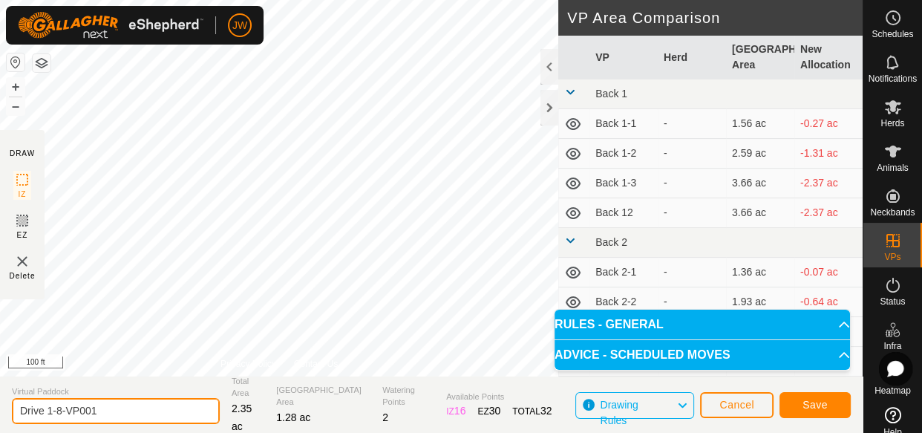
click at [102, 415] on input "Drive 1-8-VP001" at bounding box center [116, 411] width 208 height 26
type input "Drive 1-9"
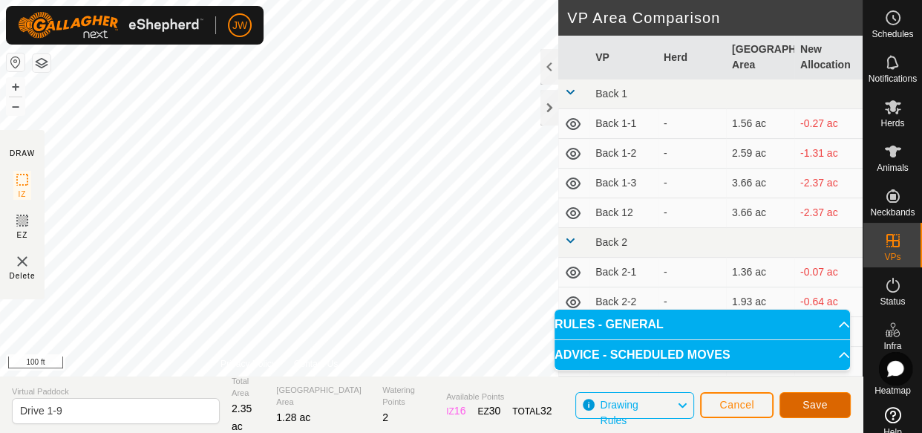
click at [803, 407] on span "Save" at bounding box center [814, 405] width 25 height 12
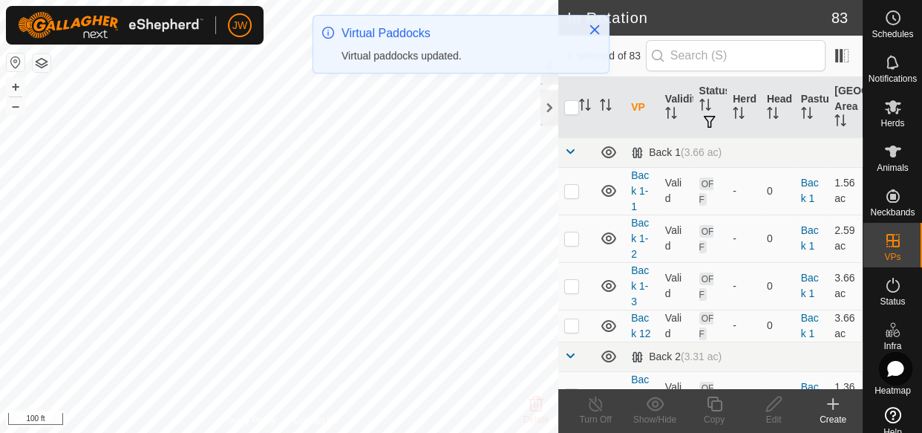
checkbox input "true"
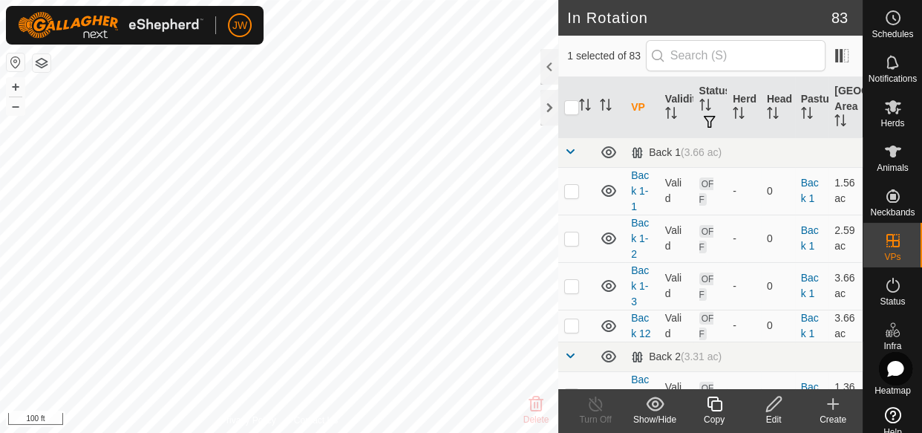
click at [711, 405] on icon at bounding box center [714, 403] width 15 height 15
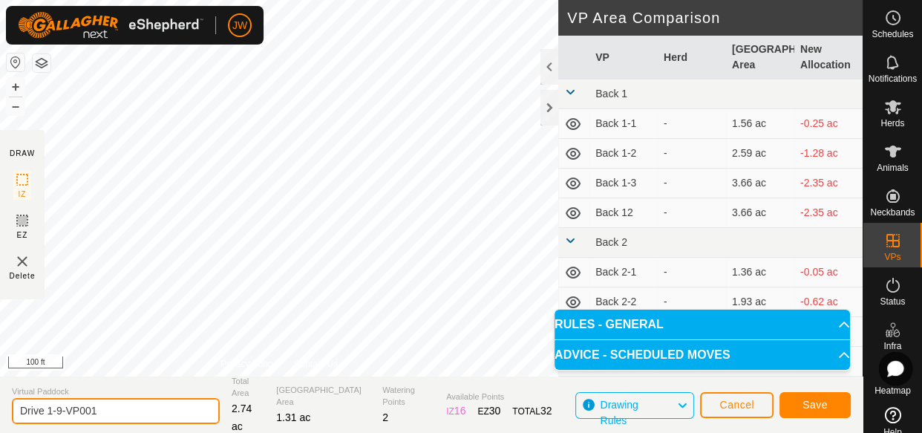
click at [103, 405] on input "Drive 1-9-VP001" at bounding box center [116, 411] width 208 height 26
type input "Drive 1-10"
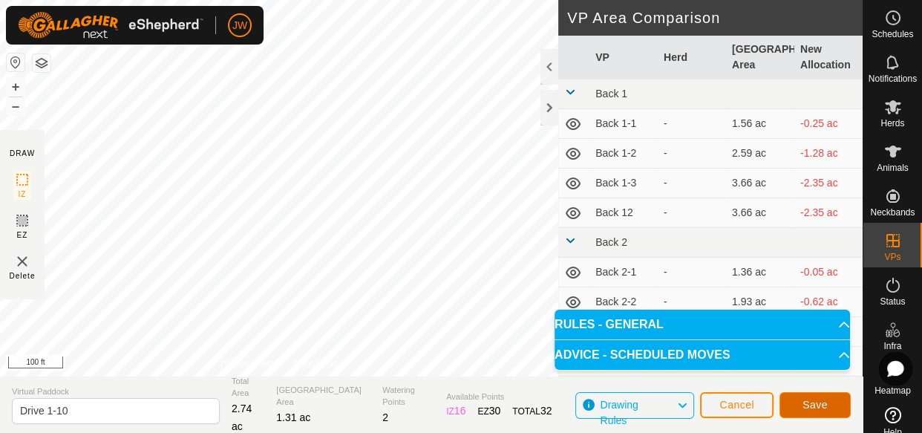
click at [809, 408] on span "Save" at bounding box center [814, 405] width 25 height 12
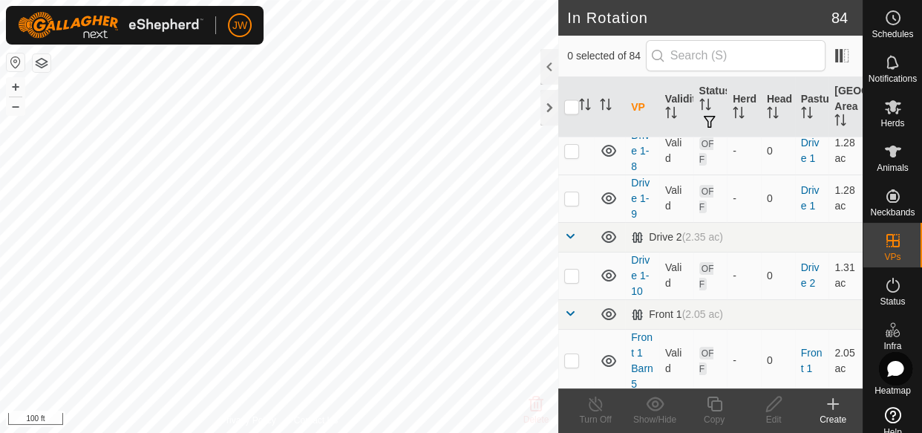
scroll to position [3036, 0]
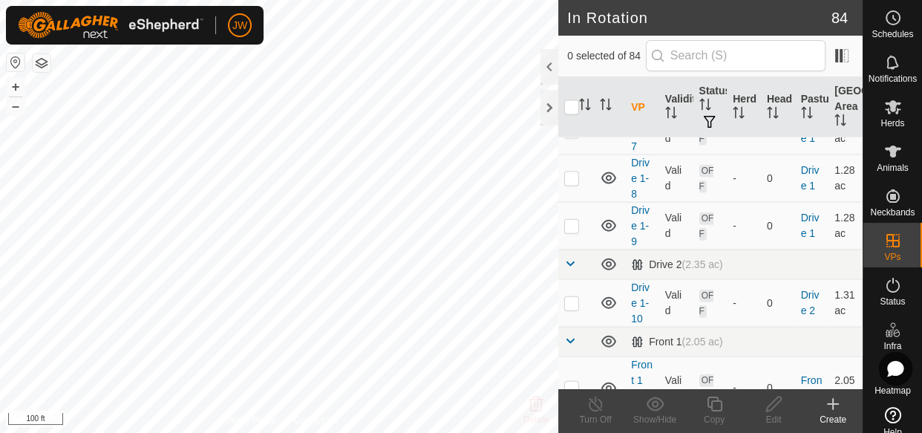
checkbox input "true"
click at [772, 402] on icon at bounding box center [774, 404] width 19 height 18
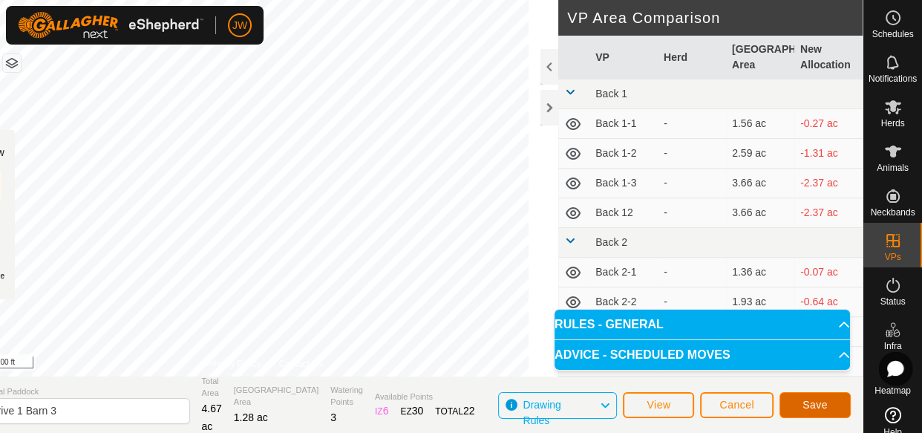
click at [808, 401] on span "Save" at bounding box center [814, 405] width 25 height 12
